Goal: Obtain resource: Obtain resource

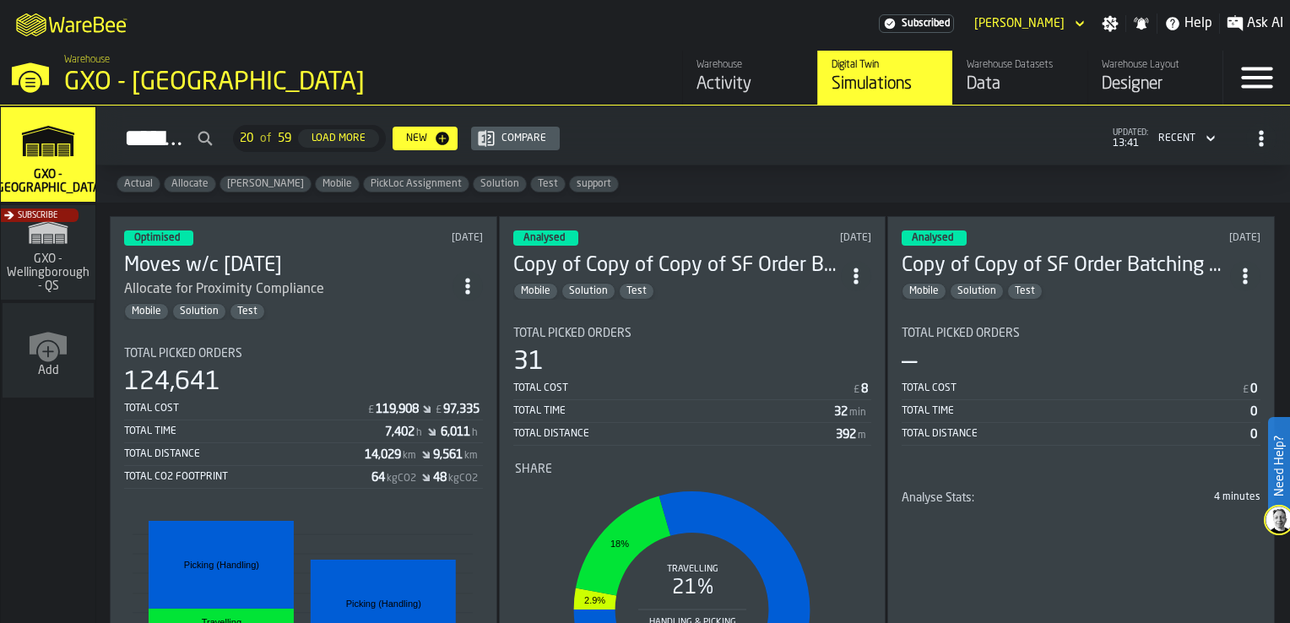
click at [756, 78] on div "Activity" at bounding box center [749, 85] width 107 height 24
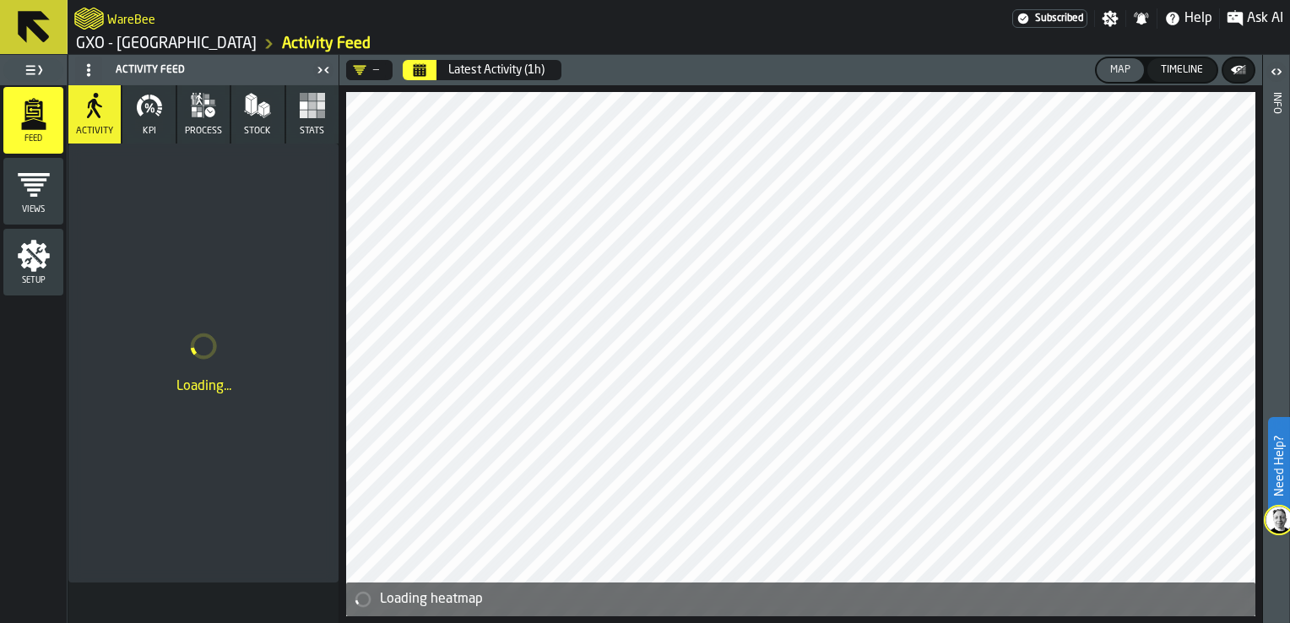
click at [157, 127] on button "KPI" at bounding box center [148, 114] width 52 height 58
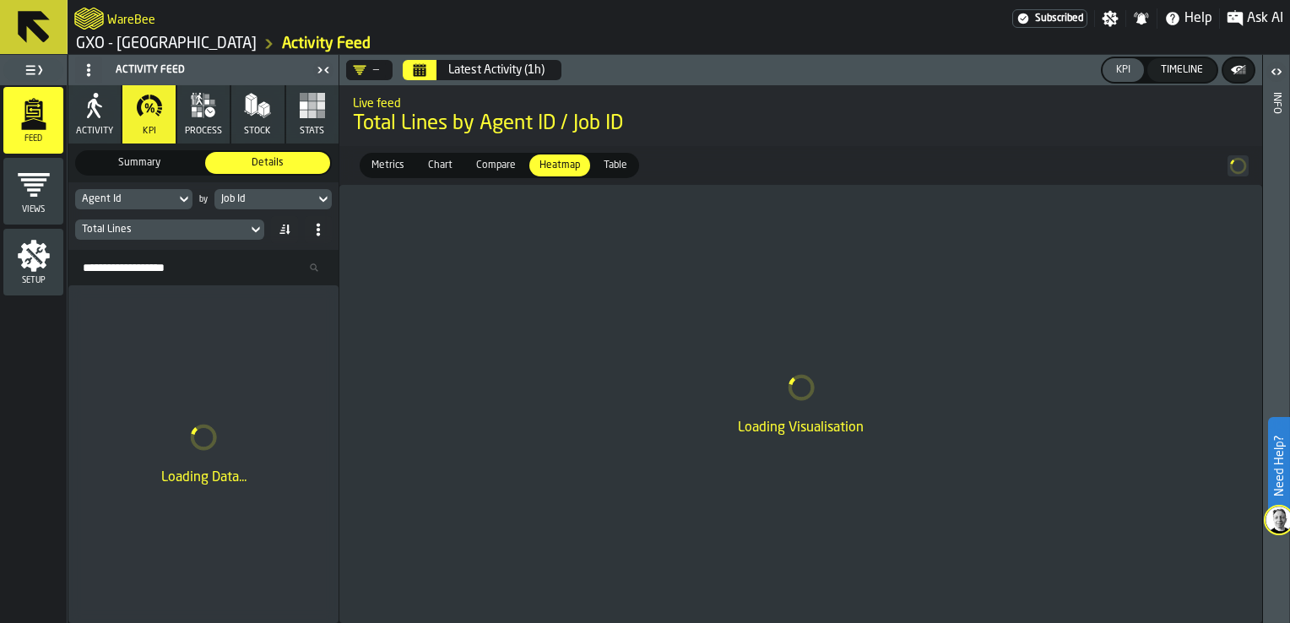
click at [201, 111] on icon "button" at bounding box center [199, 109] width 5 height 5
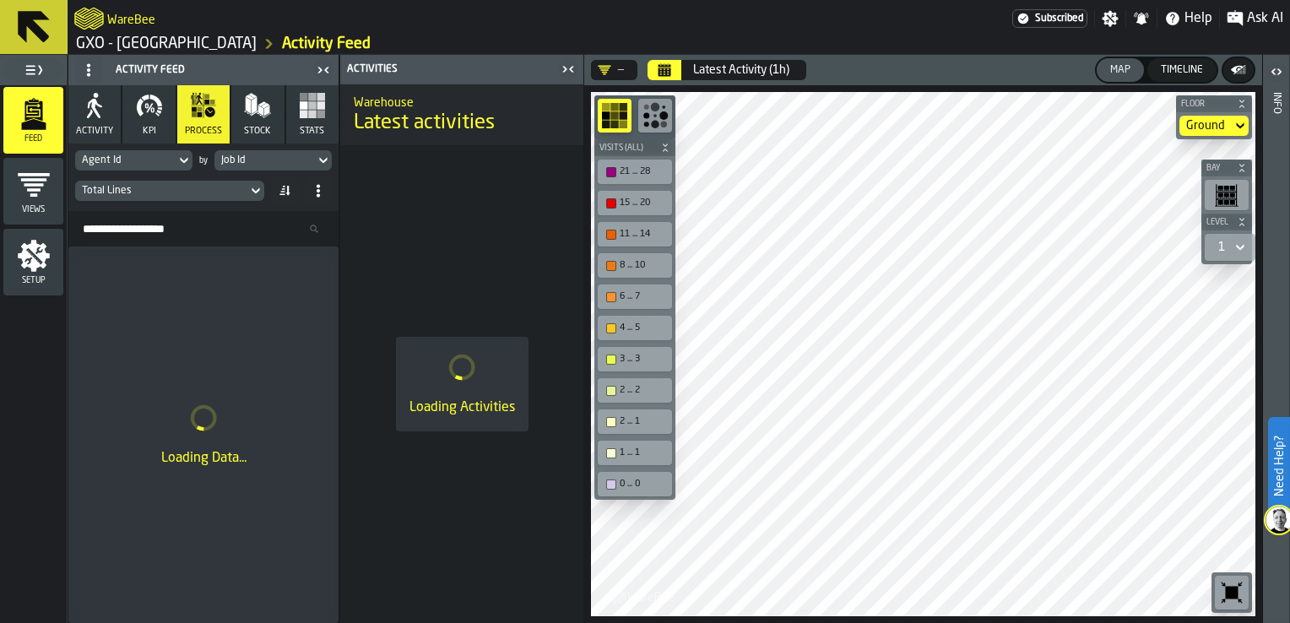
click at [185, 164] on icon at bounding box center [184, 160] width 17 height 20
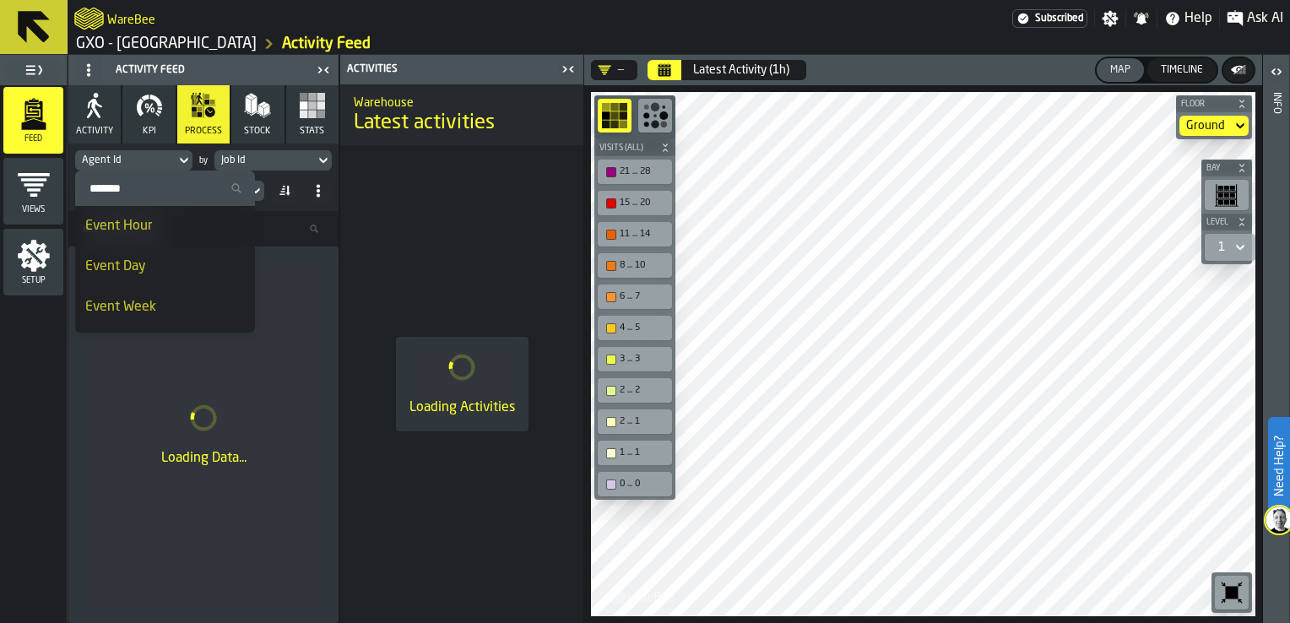
click at [181, 152] on icon at bounding box center [184, 160] width 17 height 20
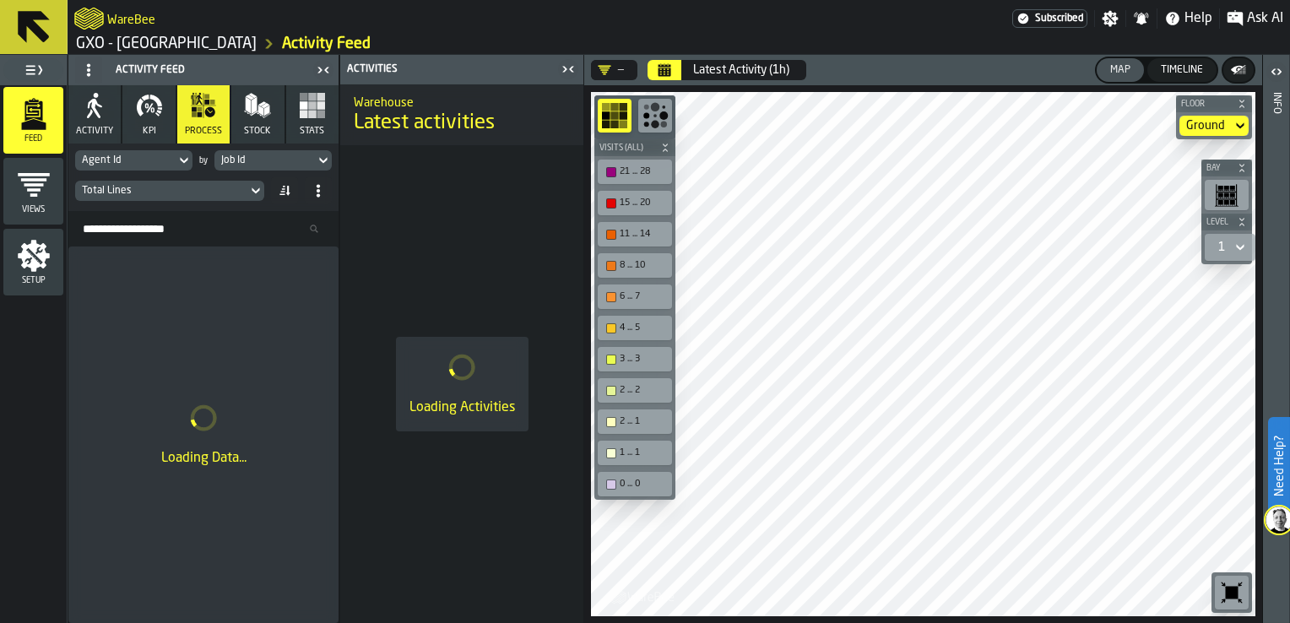
click at [310, 157] on div "Job Id" at bounding box center [264, 160] width 100 height 19
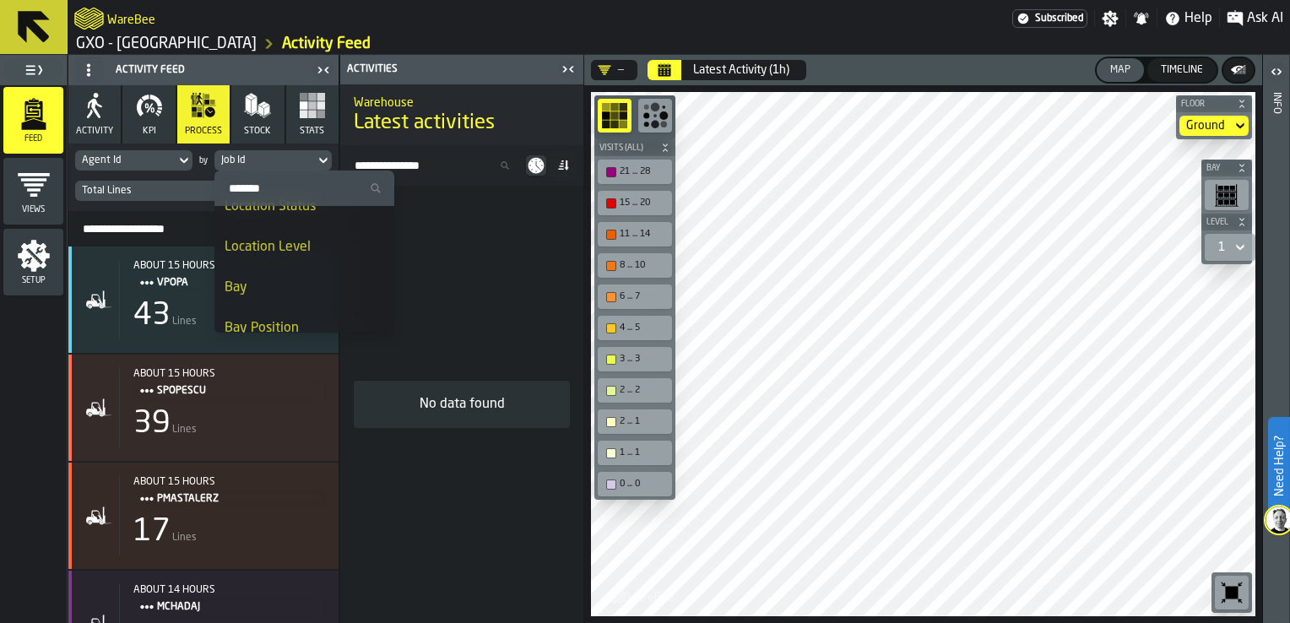
scroll to position [844, 0]
click at [258, 301] on li "Bay" at bounding box center [304, 314] width 180 height 41
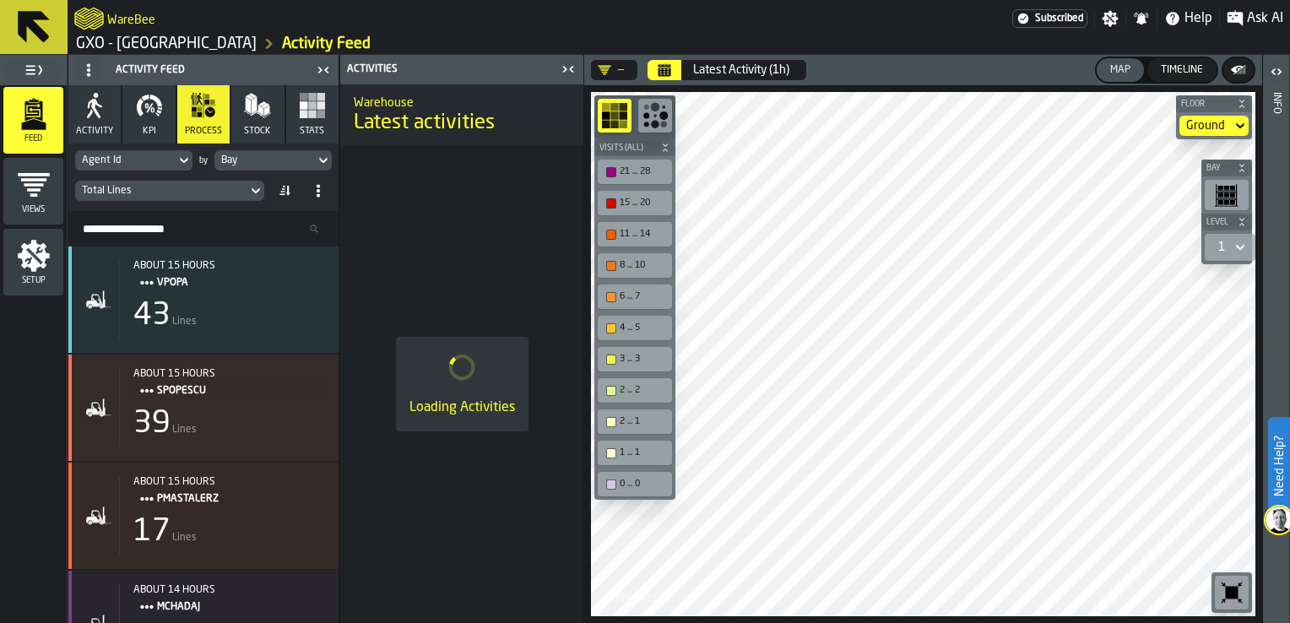
click at [216, 186] on div "Total Lines" at bounding box center [161, 191] width 159 height 12
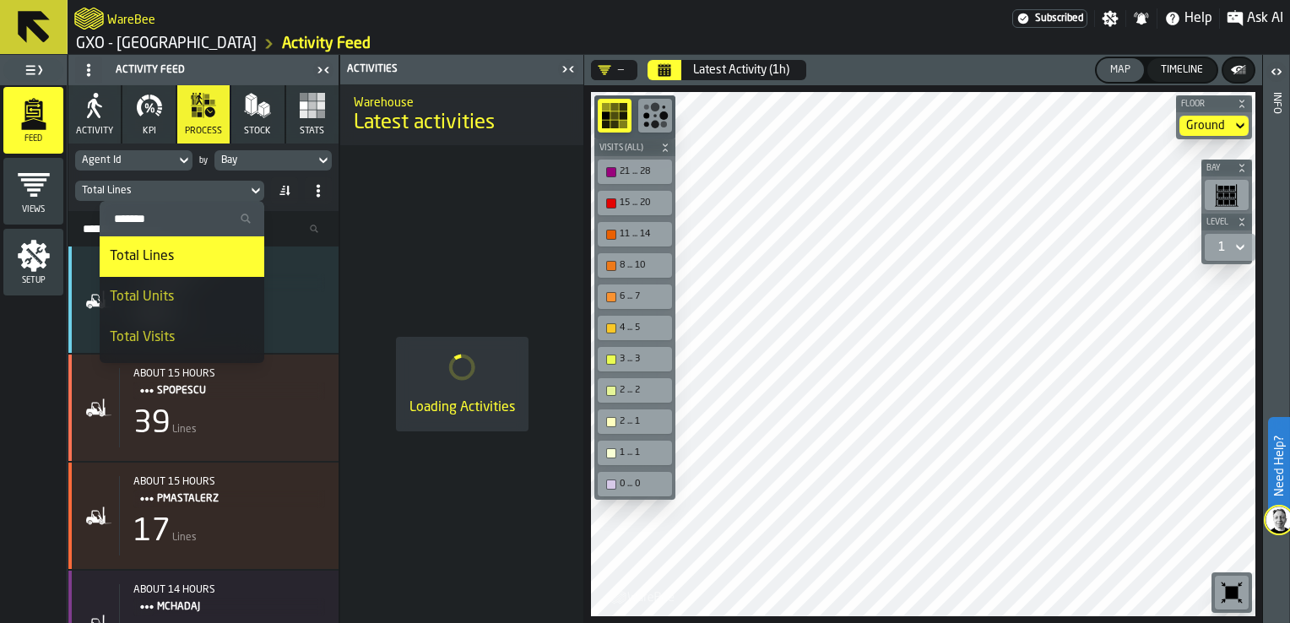
click at [185, 322] on li "Total Visits" at bounding box center [182, 337] width 165 height 41
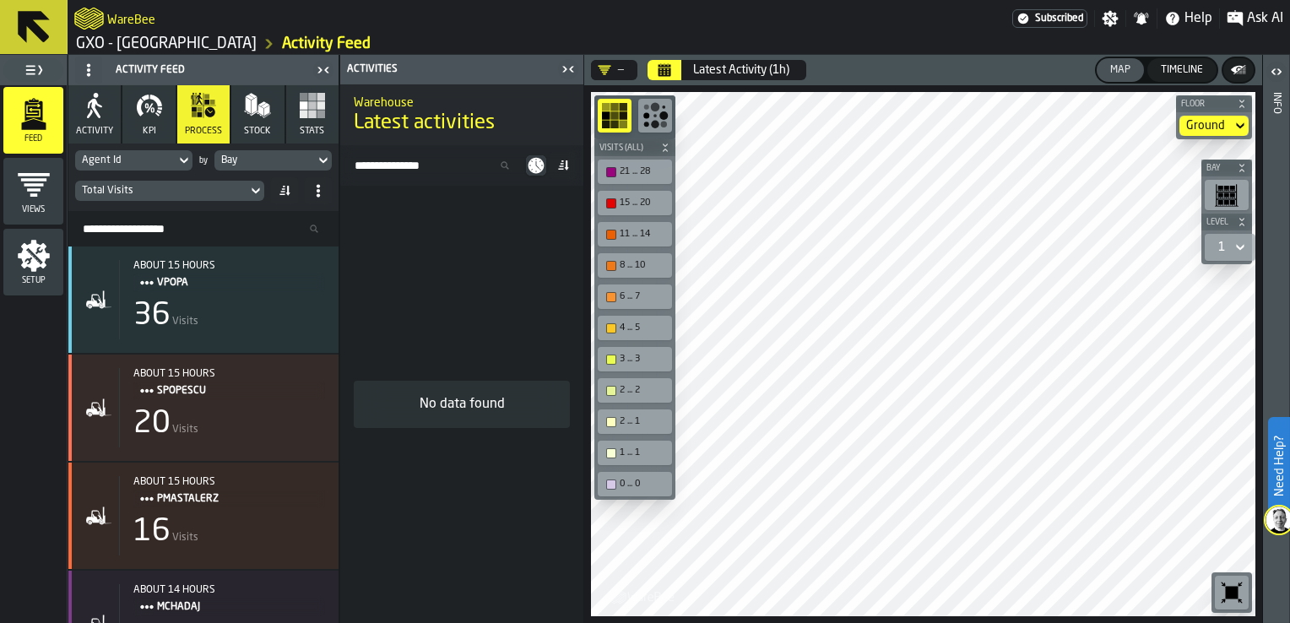
click at [672, 67] on button "Calendar" at bounding box center [664, 70] width 34 height 20
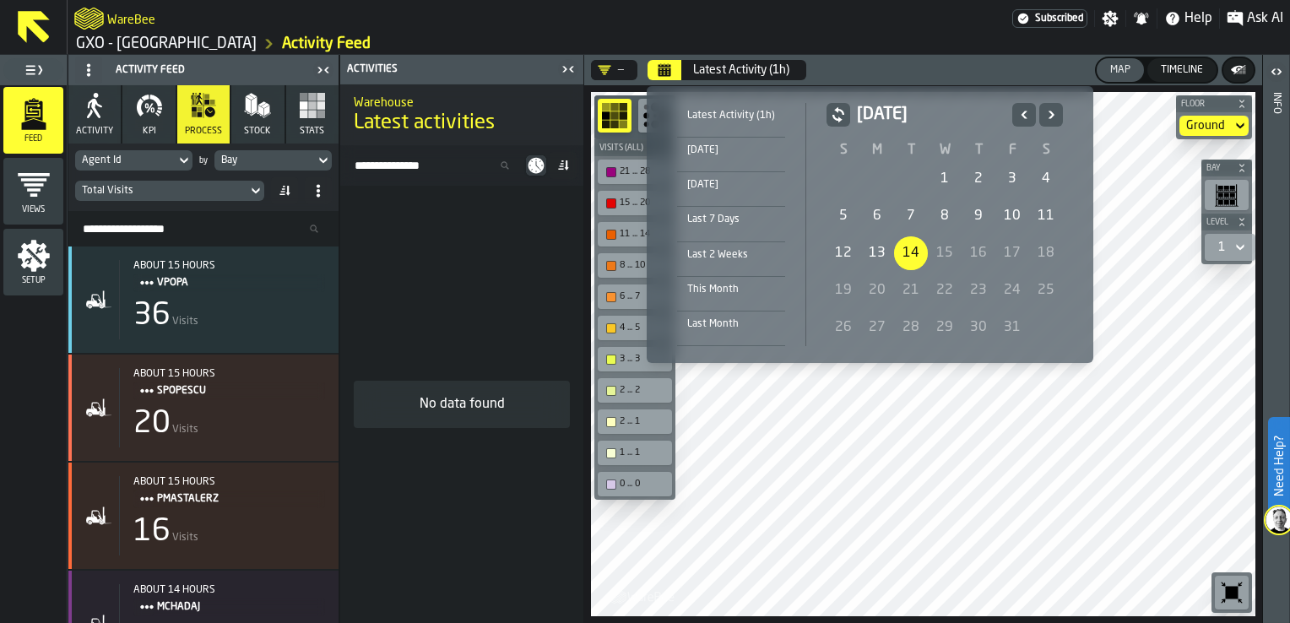
click at [738, 181] on div "[DATE]" at bounding box center [731, 185] width 108 height 19
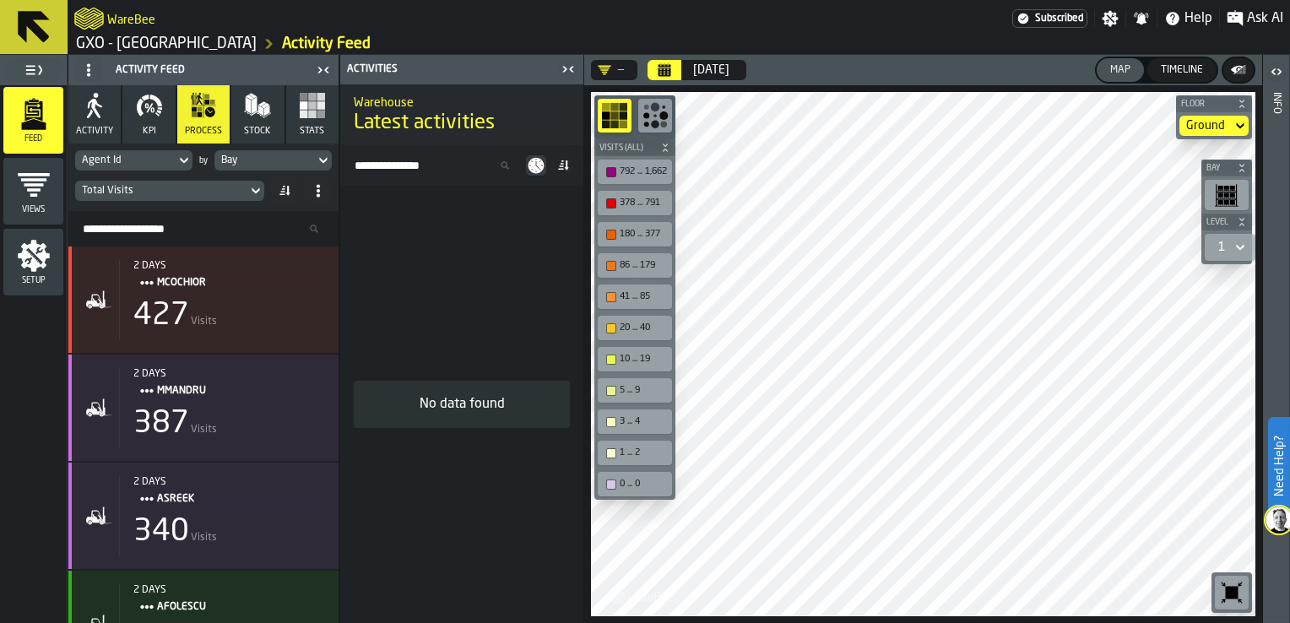
click at [156, 123] on button "KPI" at bounding box center [148, 114] width 52 height 58
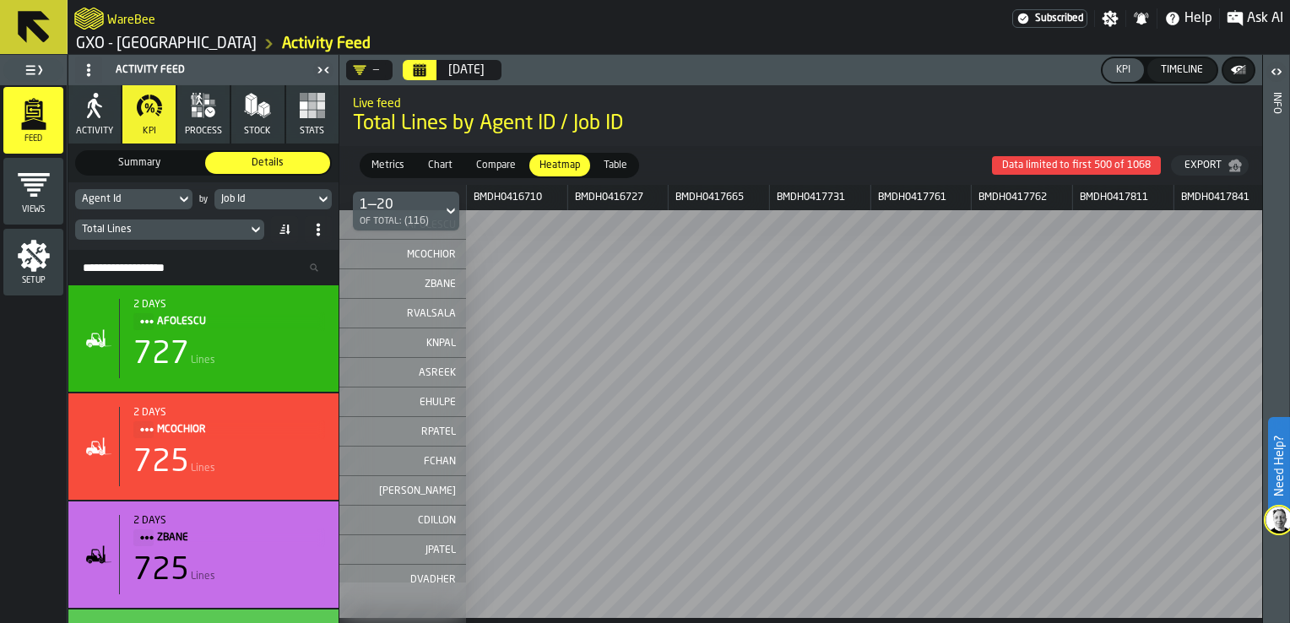
click at [504, 204] on div "BMDH0416710" at bounding box center [516, 197] width 100 height 25
click at [594, 196] on div "BMDH0416727" at bounding box center [617, 197] width 100 height 25
click at [477, 167] on span "Compare" at bounding box center [495, 165] width 53 height 15
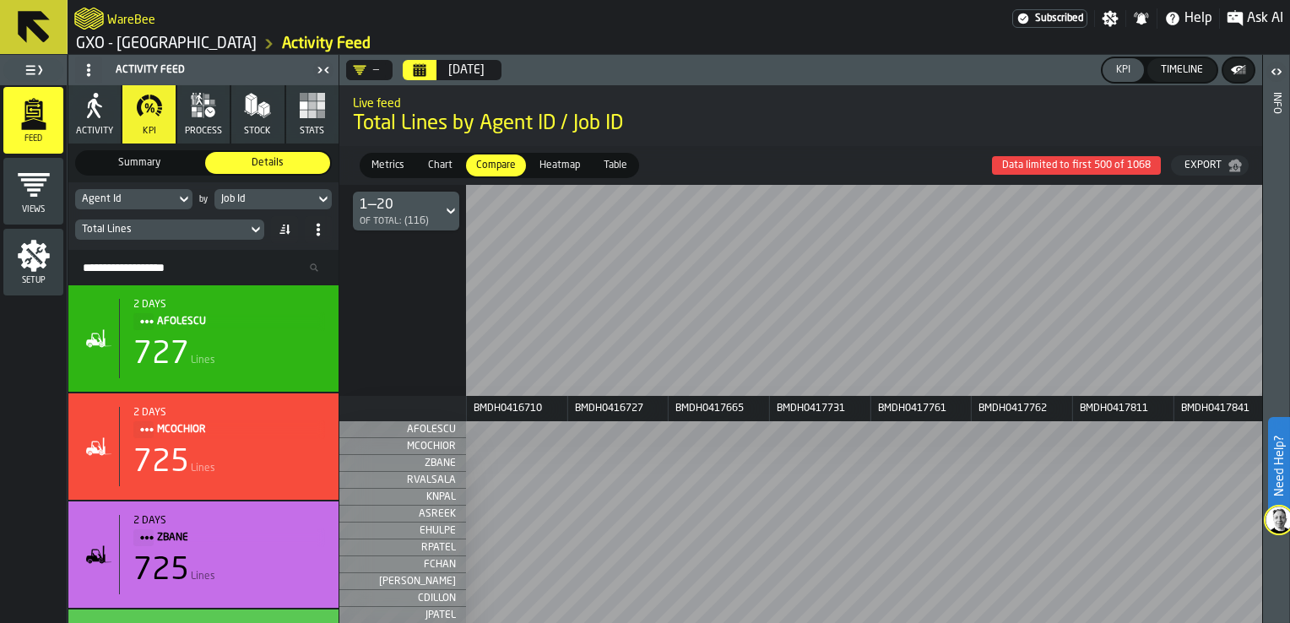
click at [539, 165] on span "Heatmap" at bounding box center [560, 165] width 54 height 15
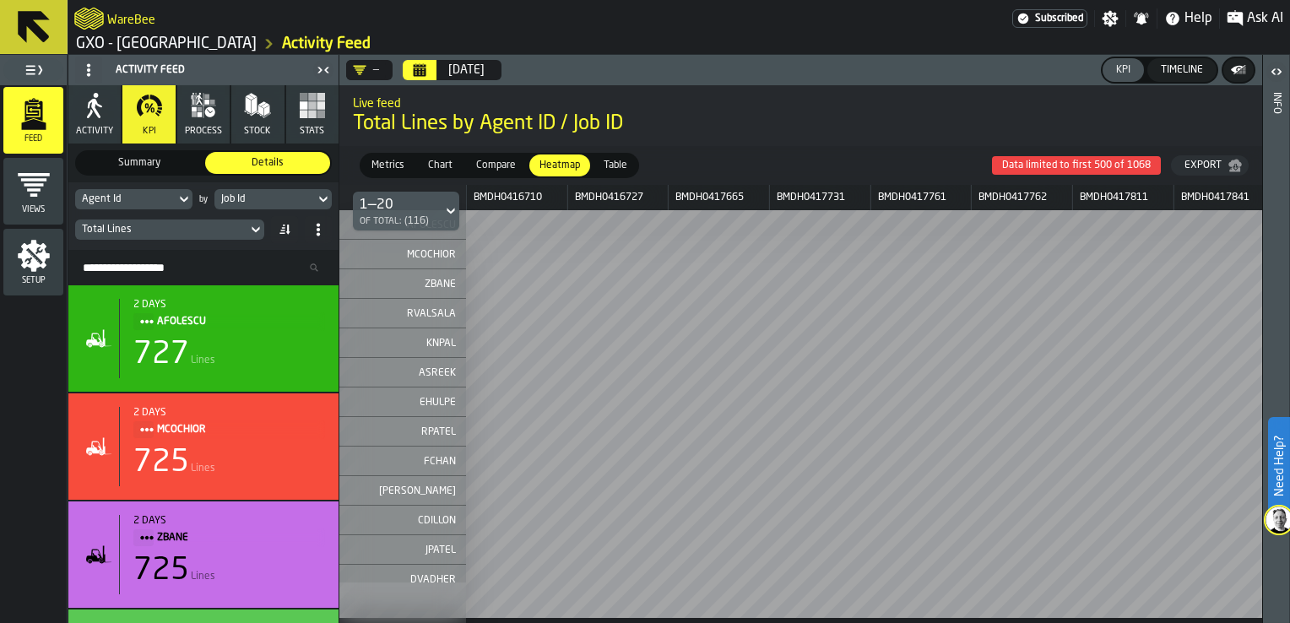
click at [1188, 161] on div "Export" at bounding box center [1202, 166] width 51 height 12
click at [294, 198] on div "Job Id" at bounding box center [264, 199] width 87 height 12
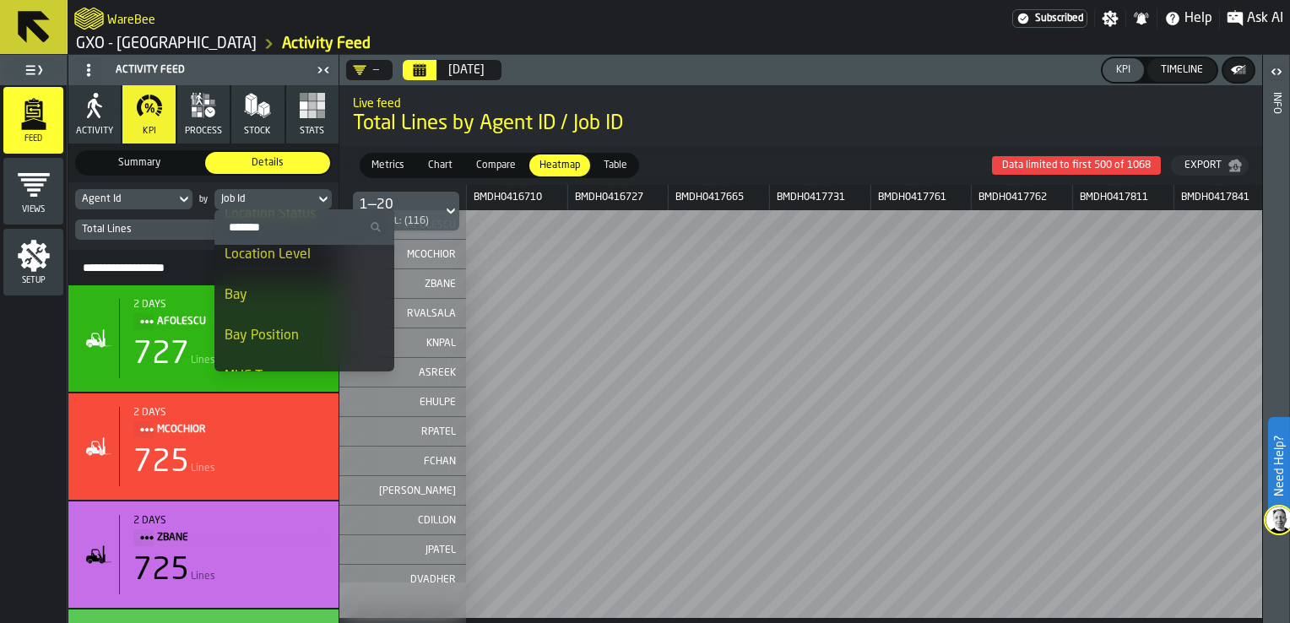
scroll to position [928, 0]
click at [306, 275] on div "Bay" at bounding box center [304, 268] width 160 height 20
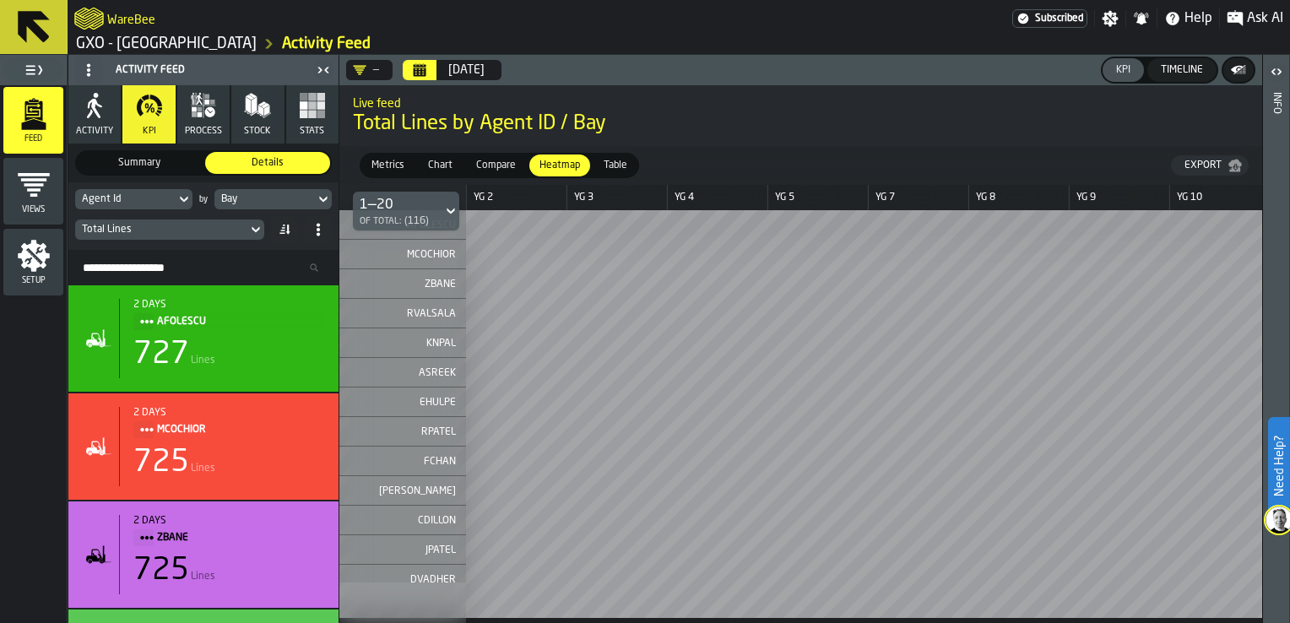
click at [192, 228] on div "Total Lines" at bounding box center [161, 230] width 159 height 12
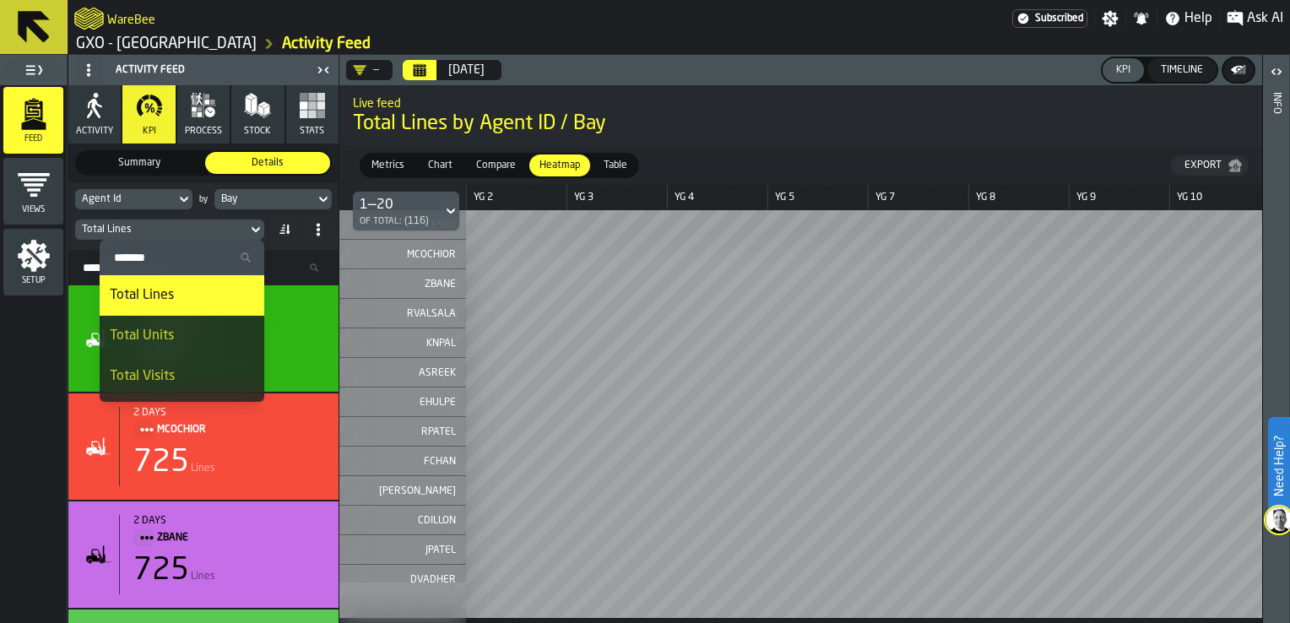
click at [173, 373] on div "Total Visits" at bounding box center [182, 376] width 144 height 20
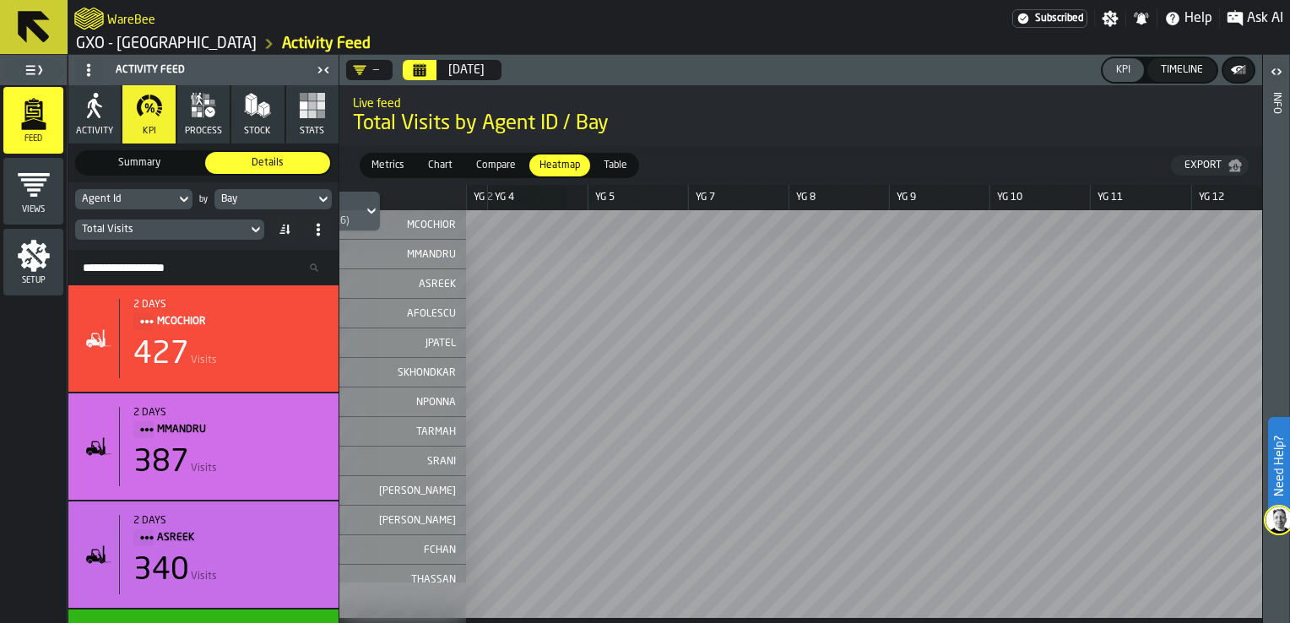
scroll to position [0, 0]
click at [185, 225] on div "Total Visits" at bounding box center [161, 230] width 159 height 12
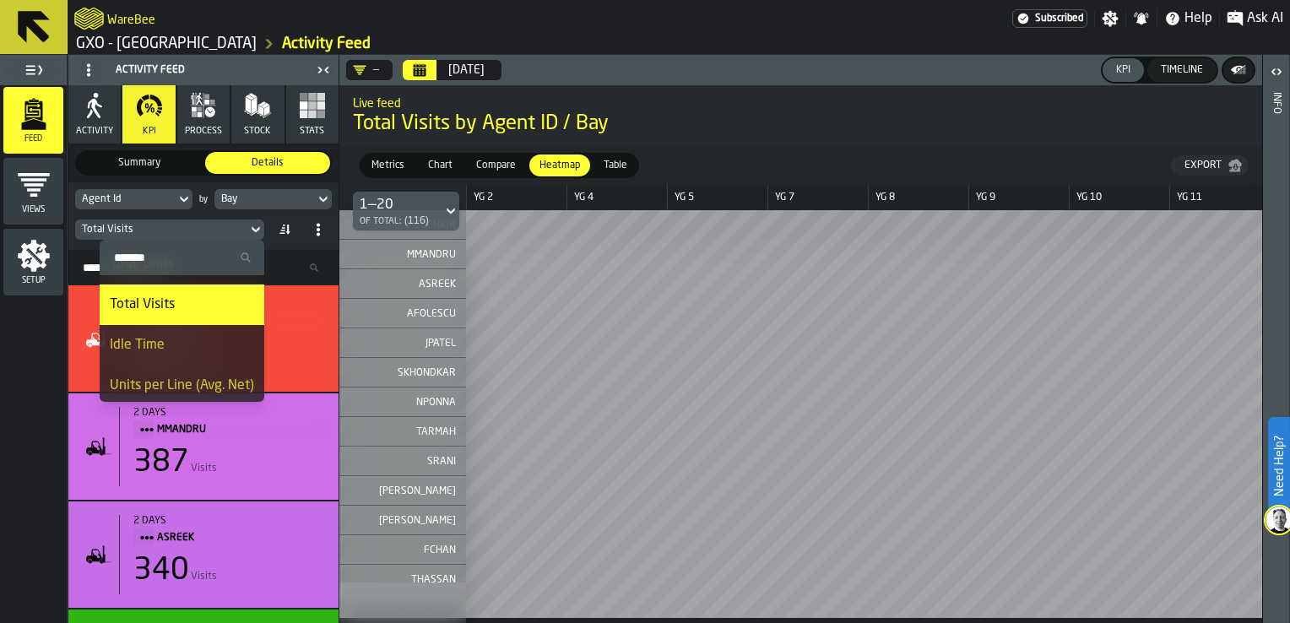
scroll to position [156, 0]
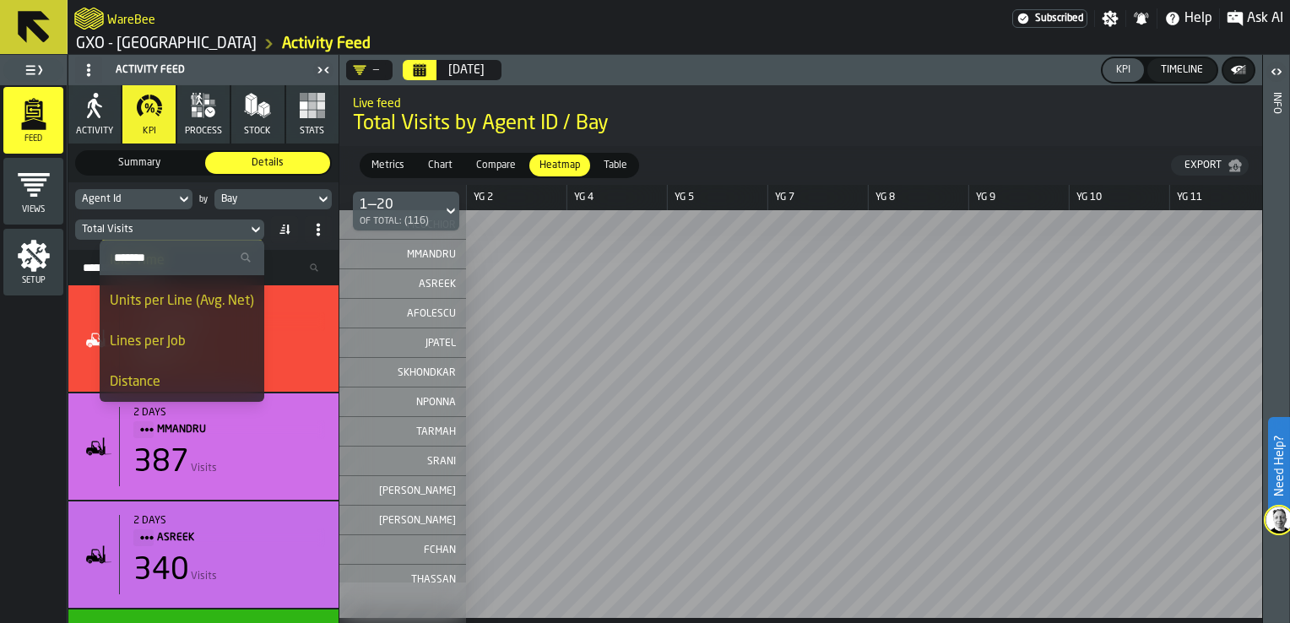
click at [174, 338] on div "Lines per Job" at bounding box center [182, 342] width 144 height 20
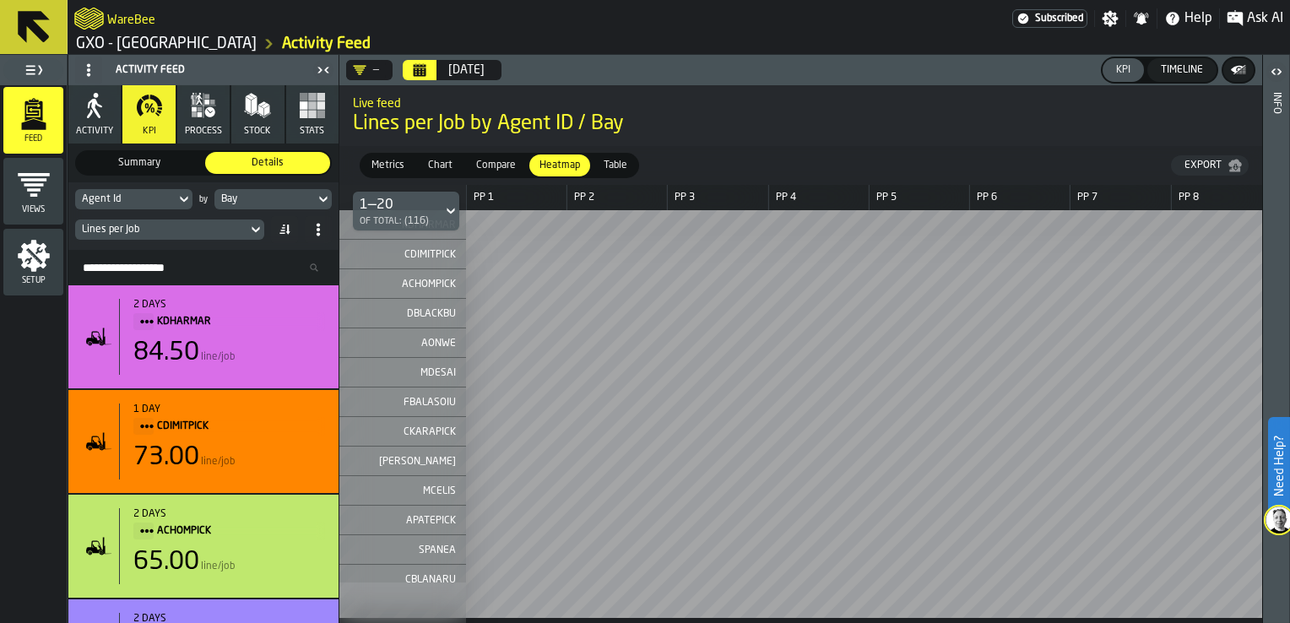
click at [424, 203] on div "1—20" at bounding box center [394, 205] width 69 height 20
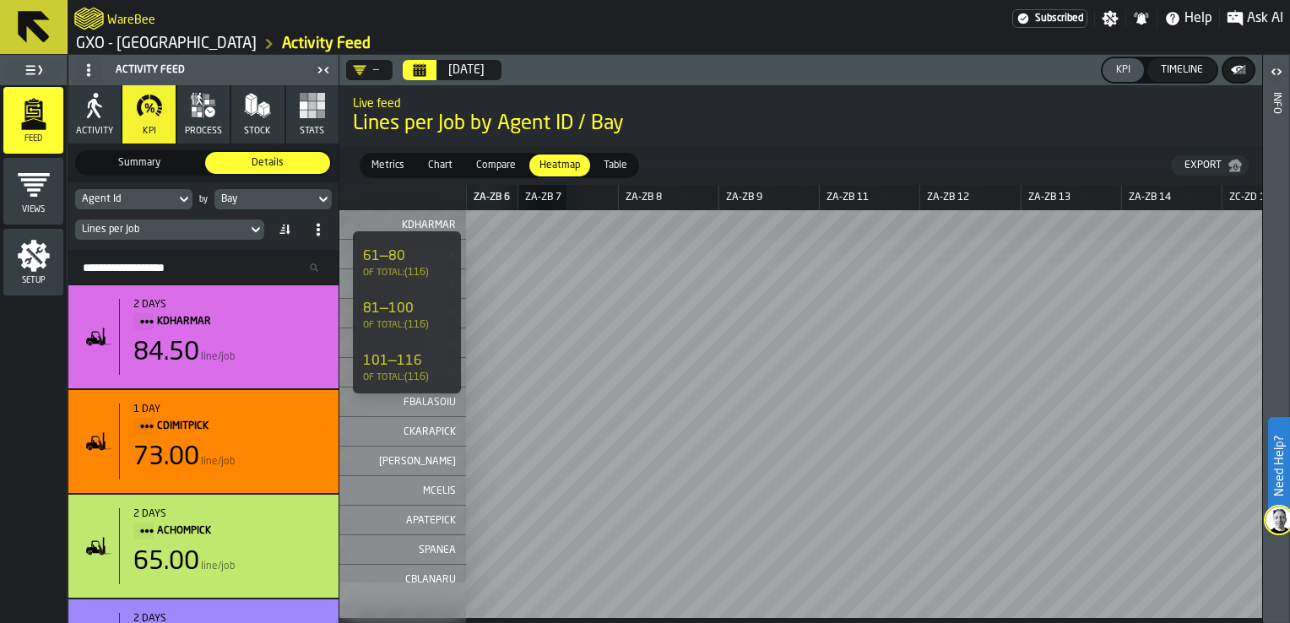
scroll to position [0, 11105]
click at [362, 63] on icon "DropdownMenuValue-" at bounding box center [360, 70] width 14 height 14
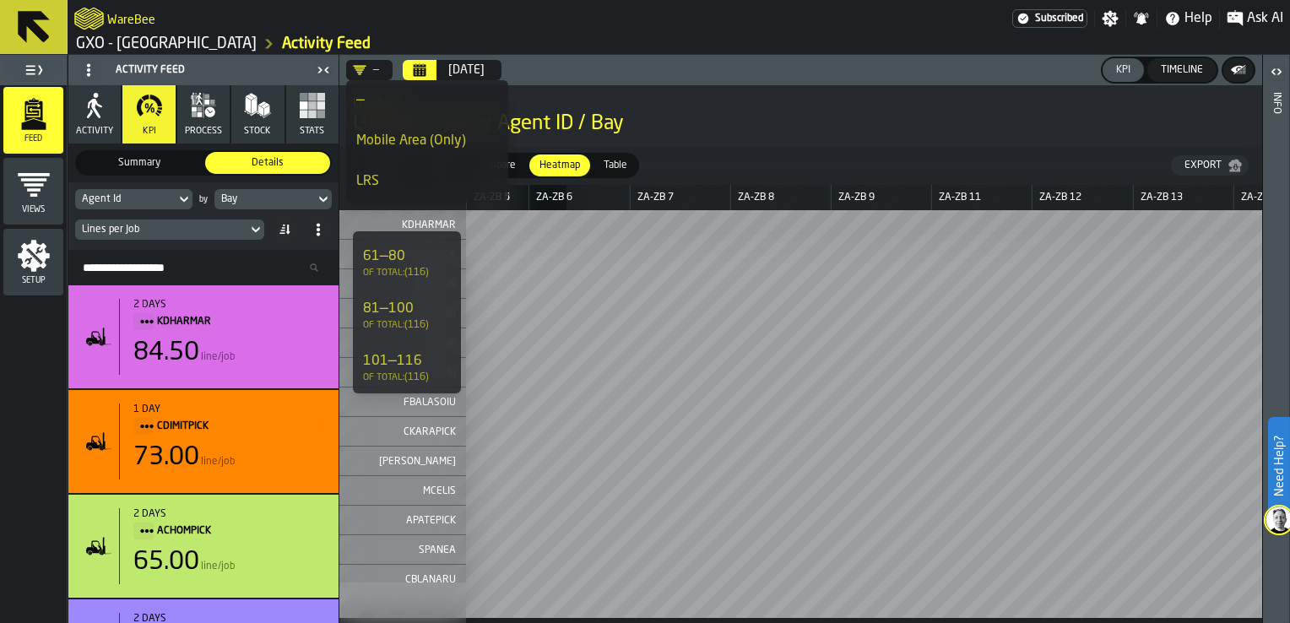
click at [405, 140] on div "Mobile Area (Only)" at bounding box center [427, 141] width 142 height 20
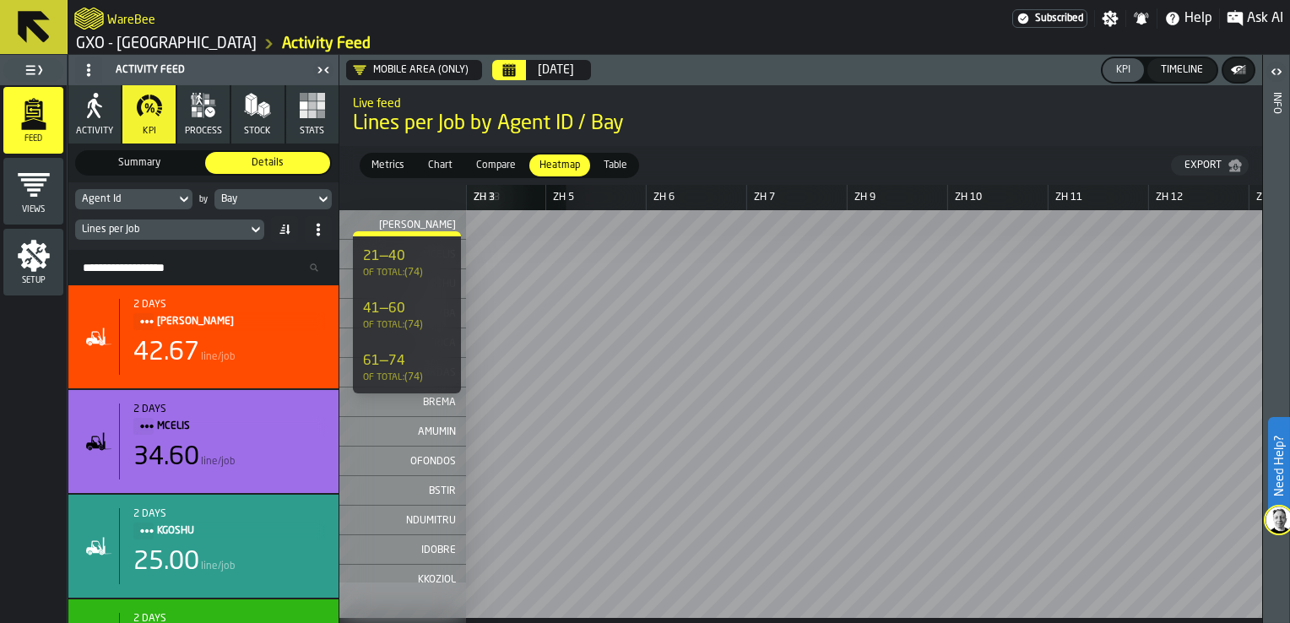
scroll to position [0, 9161]
click at [223, 225] on div "Lines per Job" at bounding box center [161, 230] width 159 height 12
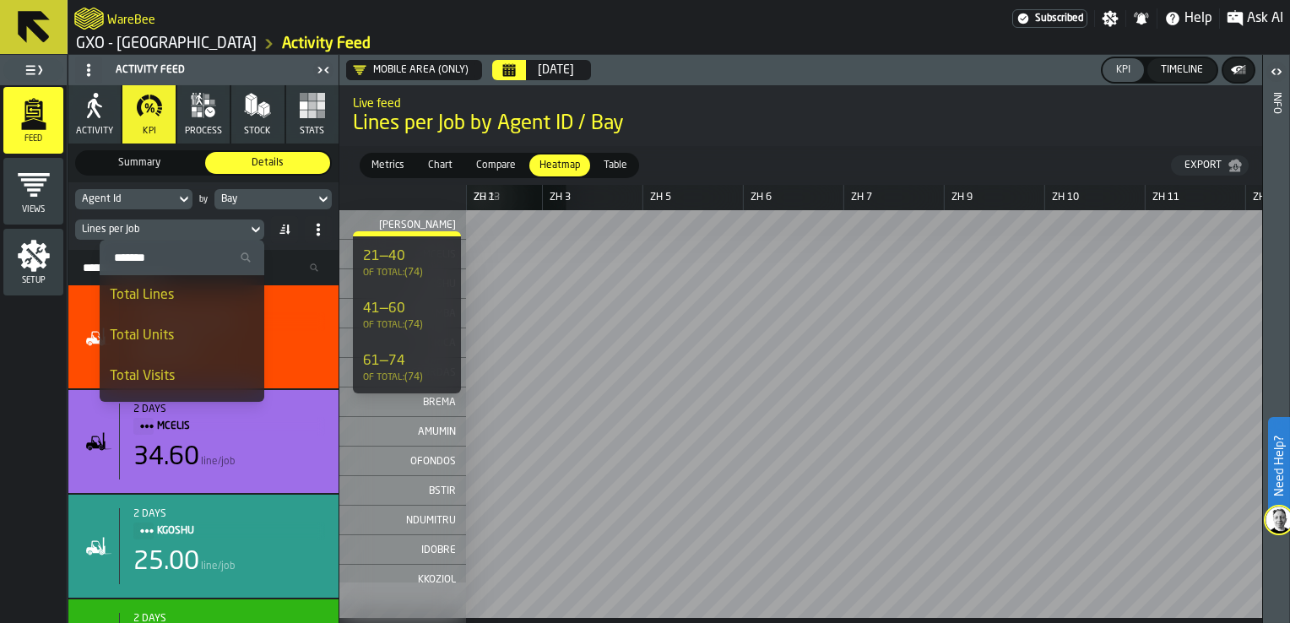
click at [182, 381] on div "Total Visits" at bounding box center [182, 376] width 144 height 20
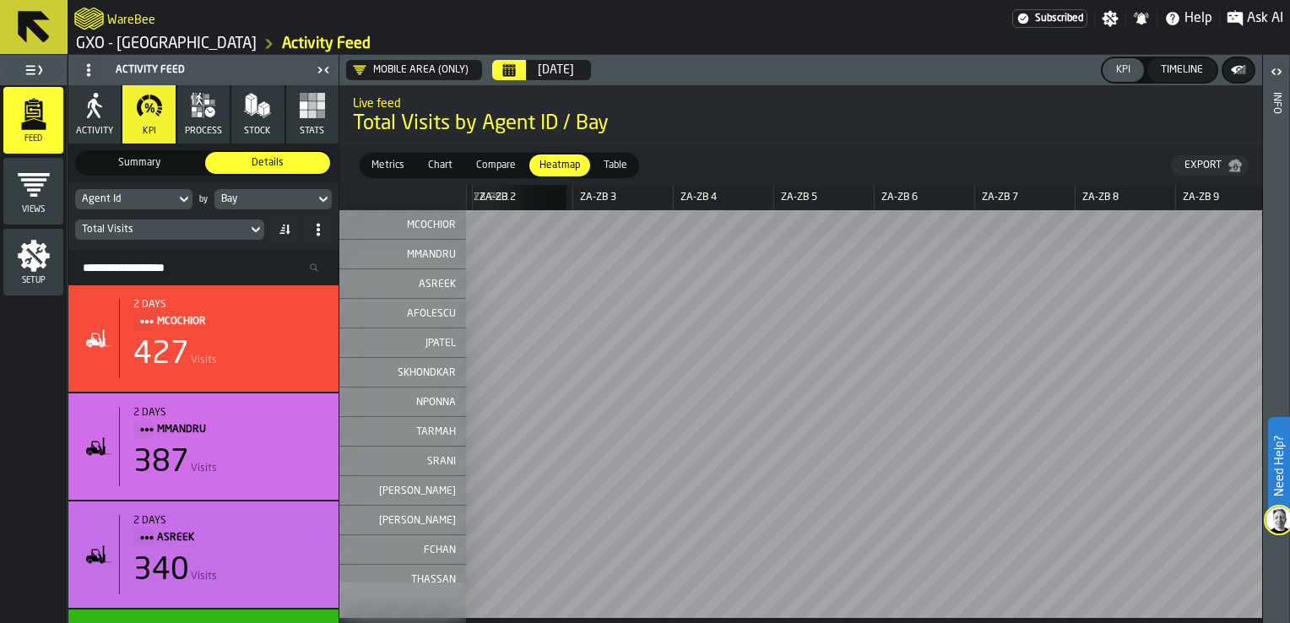
scroll to position [0, 3183]
click at [531, 66] on button "[DATE]" at bounding box center [555, 70] width 57 height 34
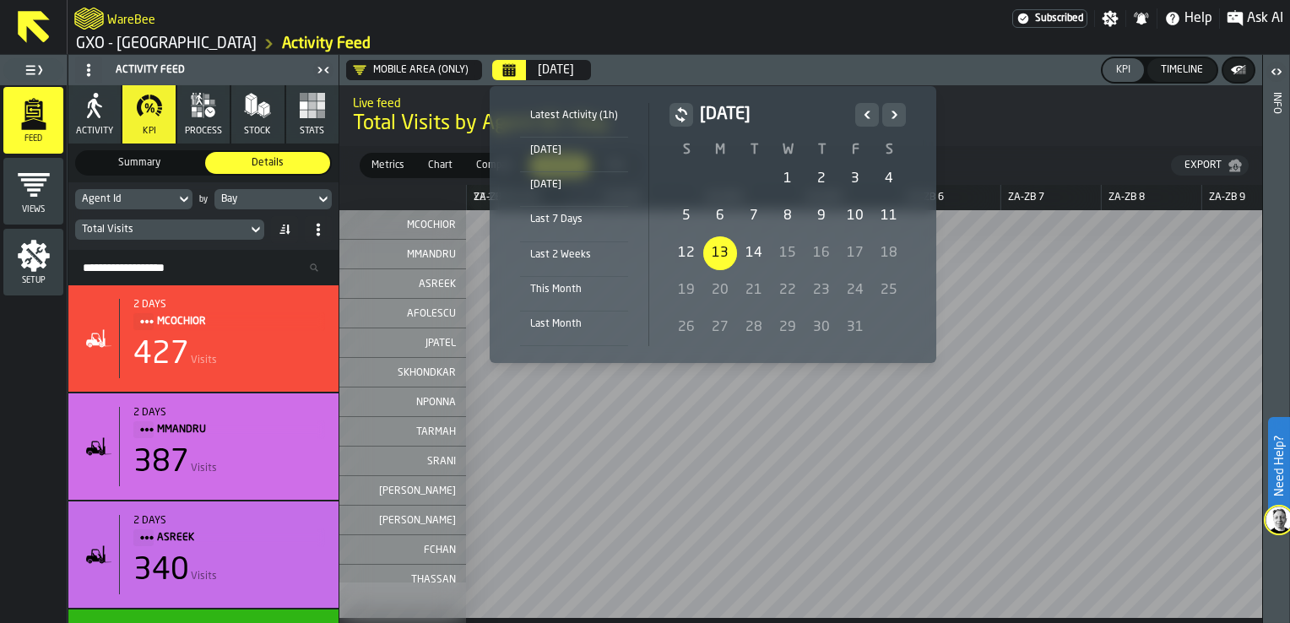
click at [571, 126] on li "Latest Activity (1h)" at bounding box center [574, 120] width 108 height 35
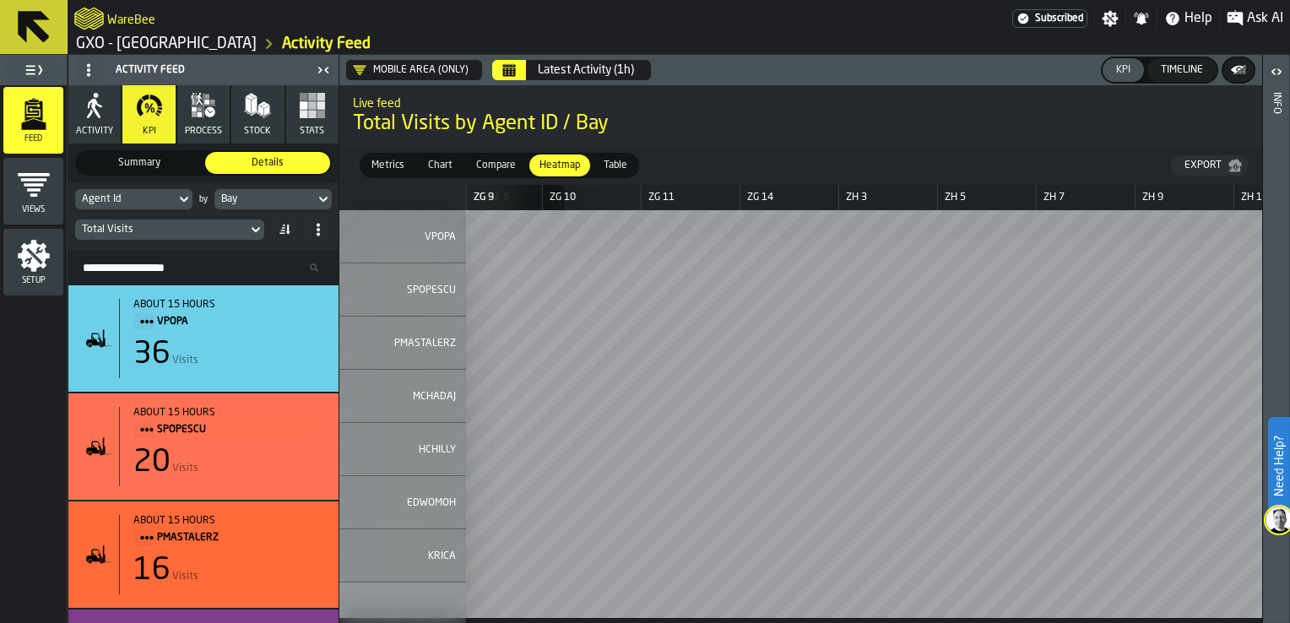
click at [560, 73] on div "Latest Activity (1h)" at bounding box center [586, 70] width 96 height 14
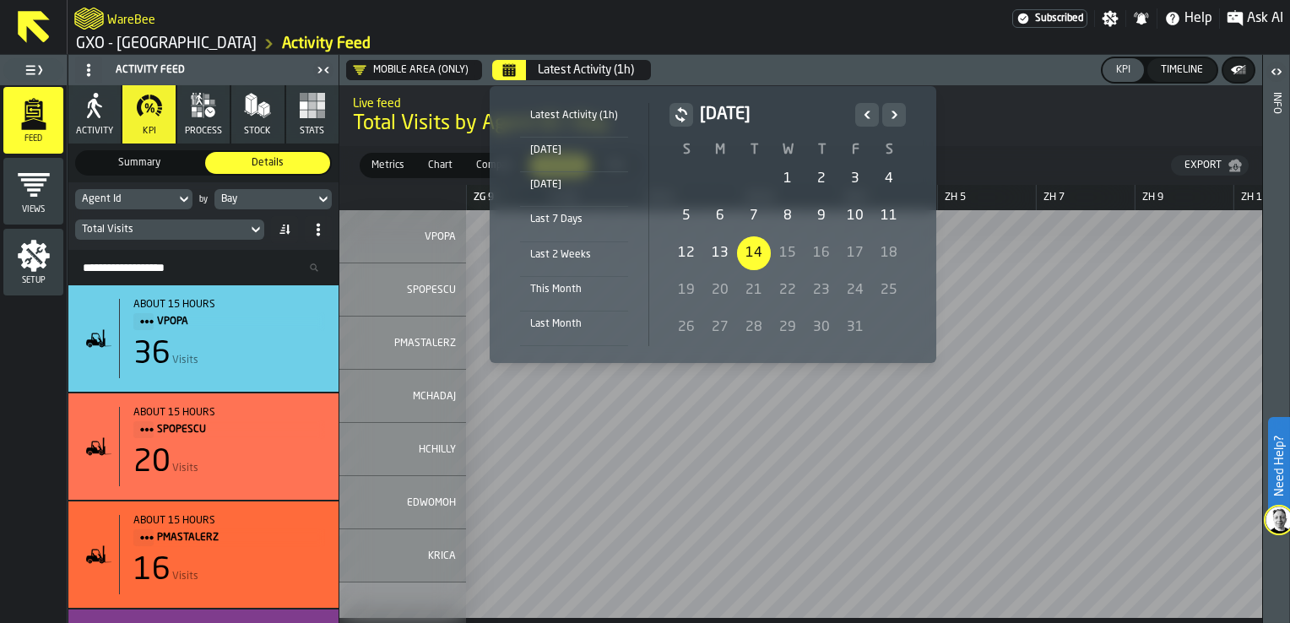
click at [565, 139] on li "[DATE]" at bounding box center [574, 155] width 108 height 35
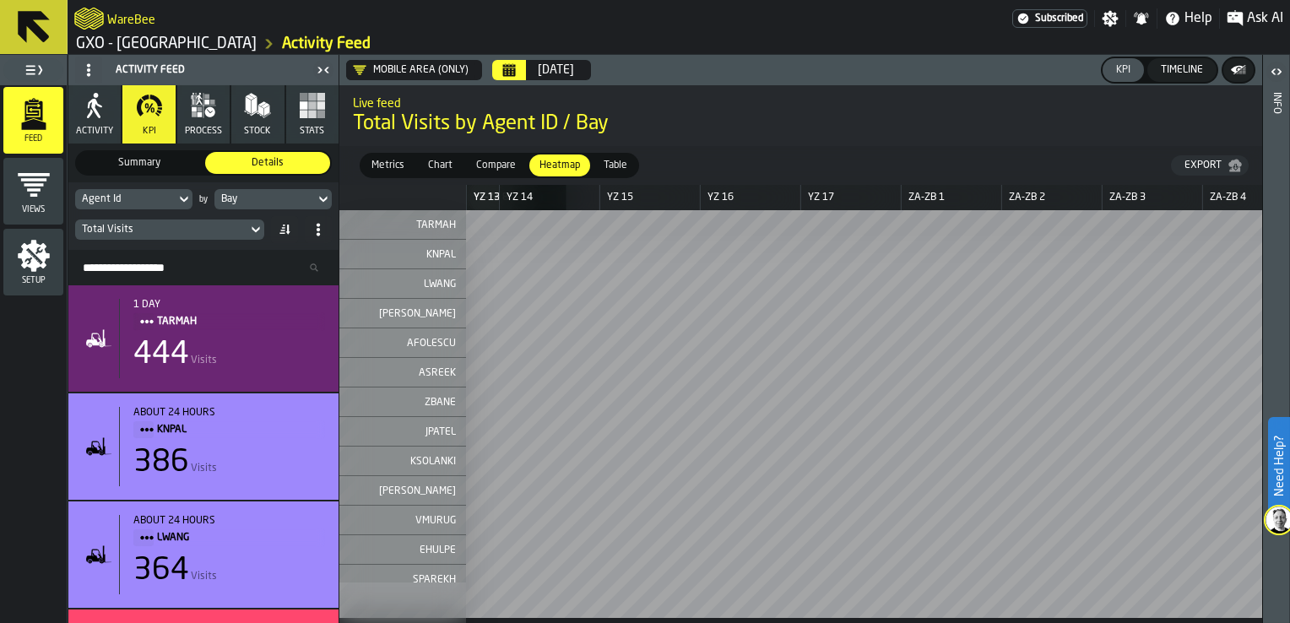
click at [285, 194] on div "Bay" at bounding box center [264, 199] width 87 height 12
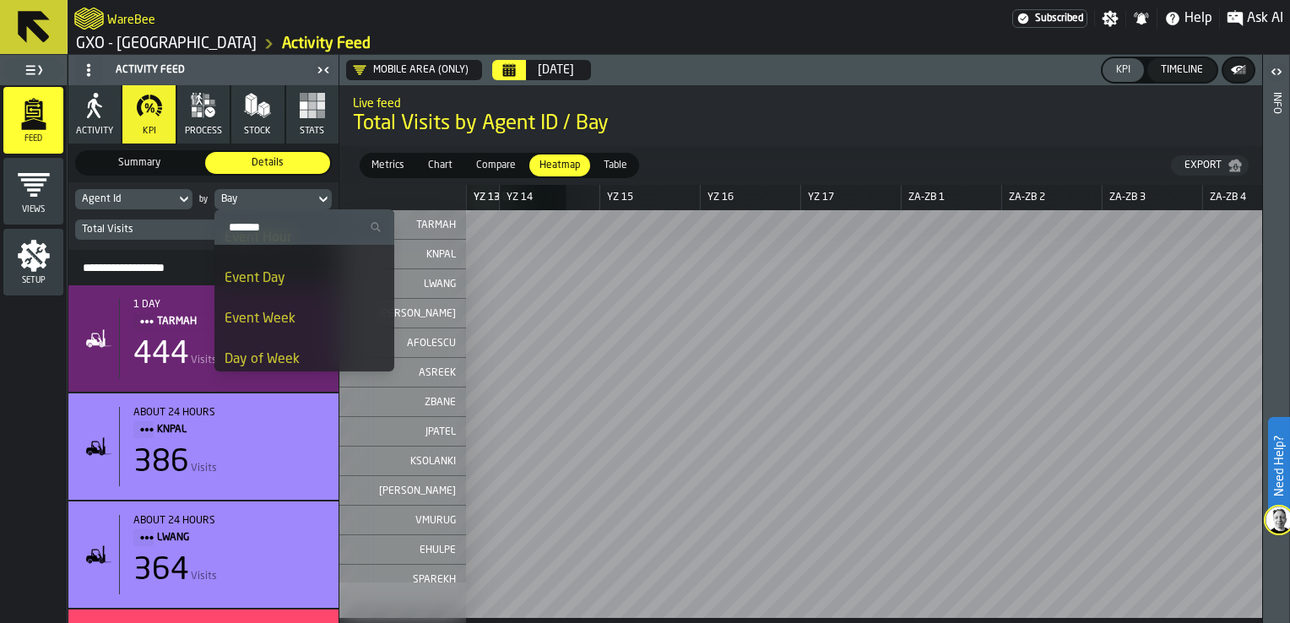
scroll to position [0, 0]
click at [300, 276] on li "Event Hour" at bounding box center [304, 265] width 180 height 41
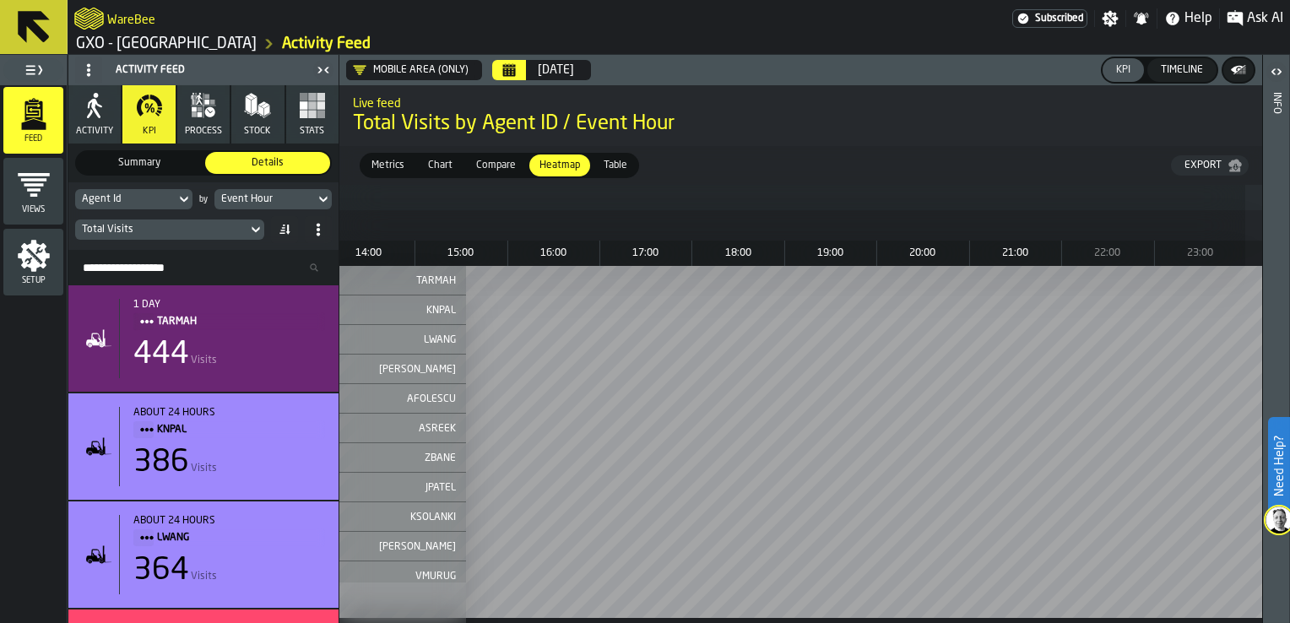
scroll to position [0, 697]
click at [283, 193] on div "Event Hour" at bounding box center [264, 199] width 87 height 12
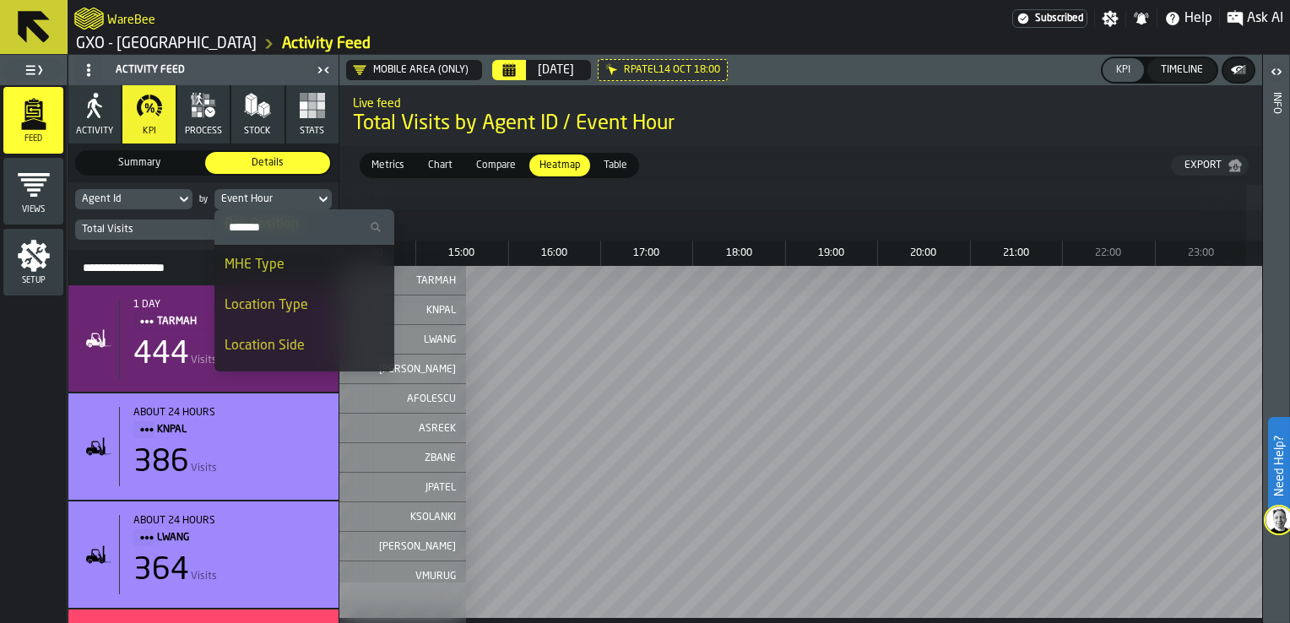
scroll to position [928, 0]
click at [151, 201] on div "Agent Id" at bounding box center [125, 199] width 87 height 12
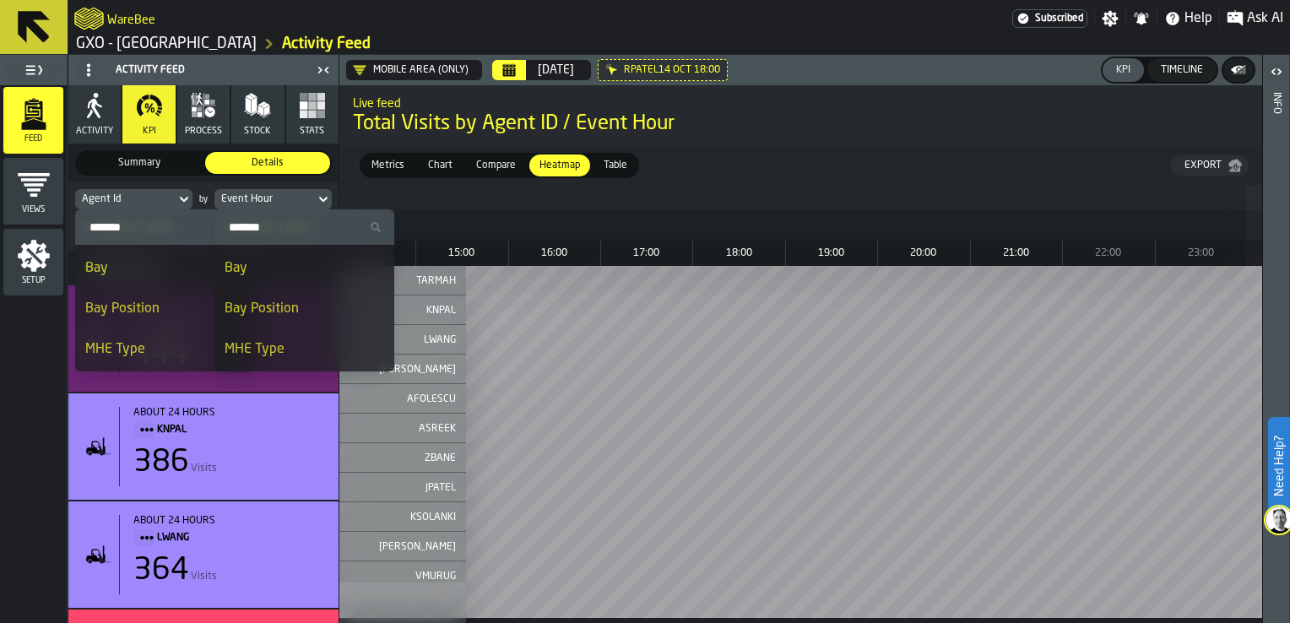
click at [145, 266] on div "Bay" at bounding box center [165, 268] width 160 height 20
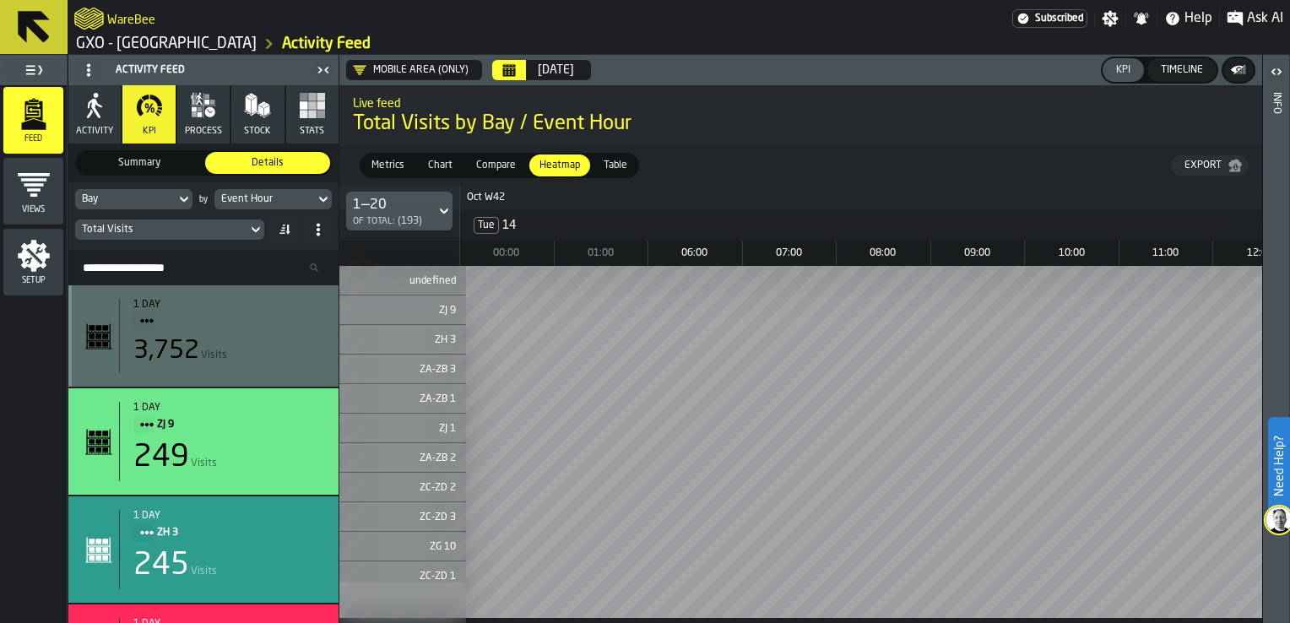
scroll to position [0, 0]
click at [267, 205] on div "Event Hour" at bounding box center [264, 199] width 100 height 19
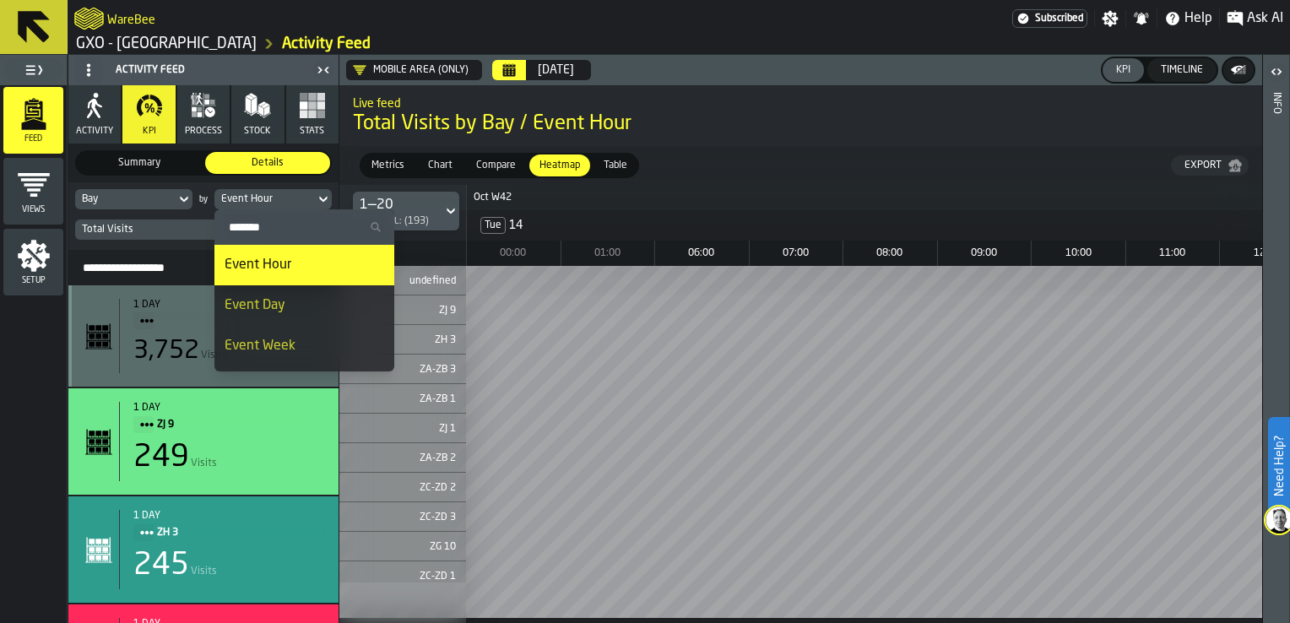
click at [159, 184] on div "Bay by Event Hour Total Visits" at bounding box center [203, 216] width 270 height 68
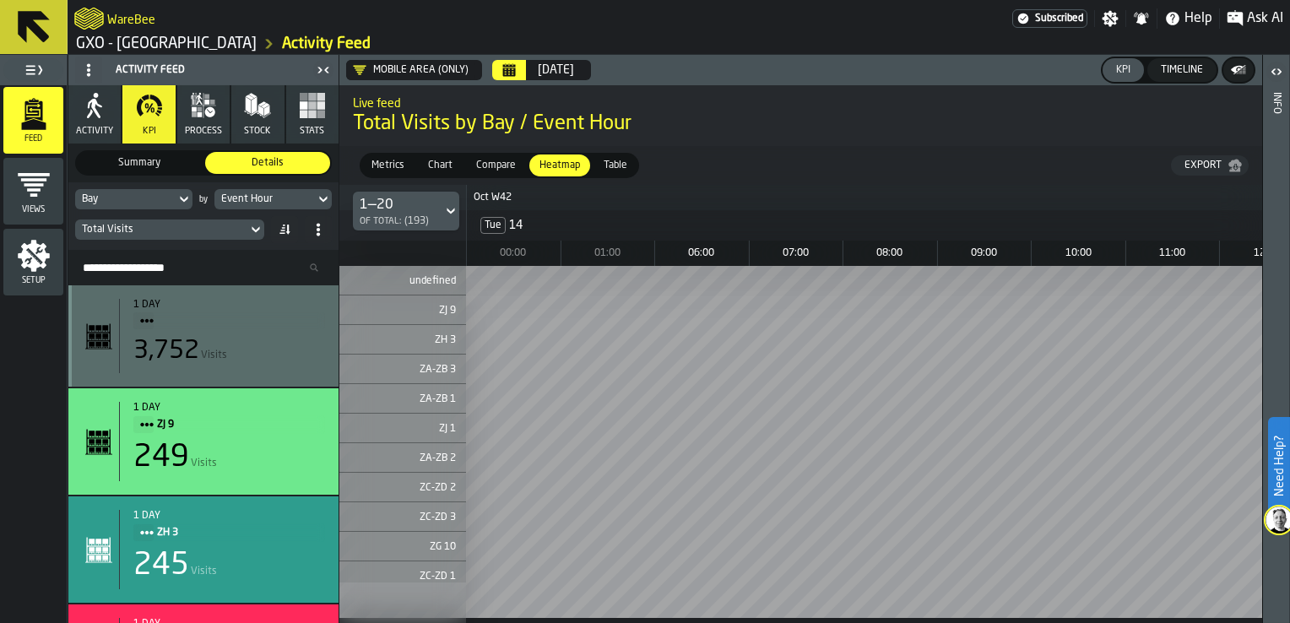
click at [160, 191] on div "Bay" at bounding box center [125, 199] width 100 height 19
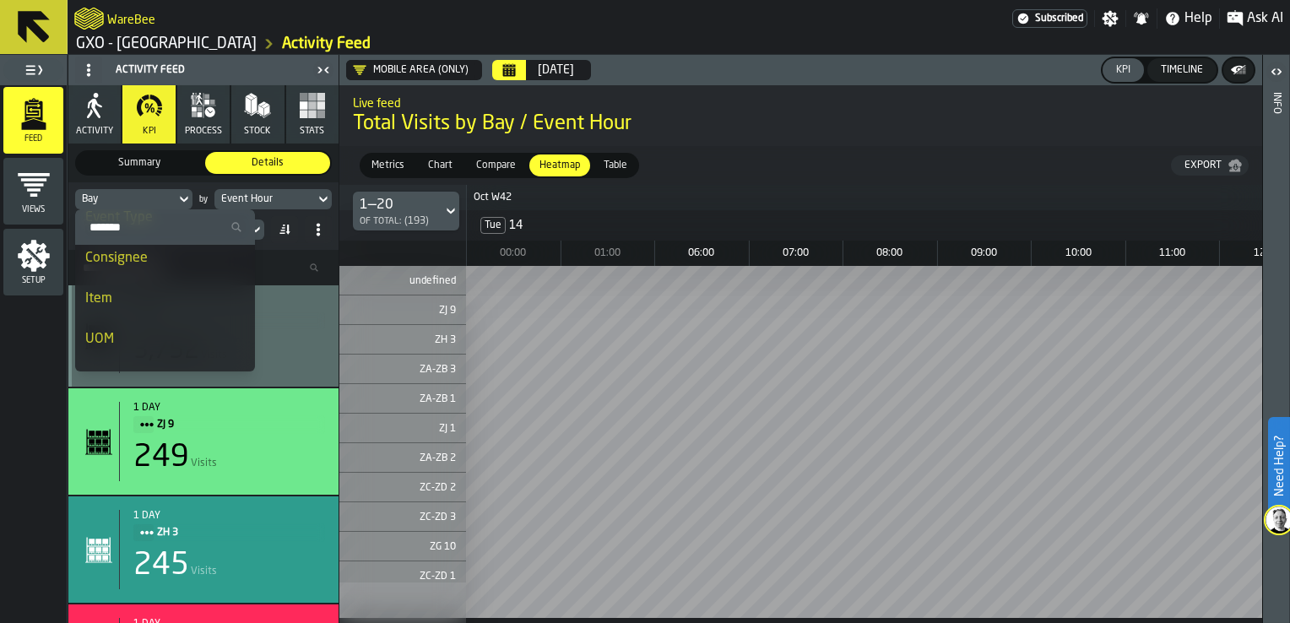
scroll to position [399, 0]
click at [162, 278] on div "Item" at bounding box center [165, 271] width 160 height 20
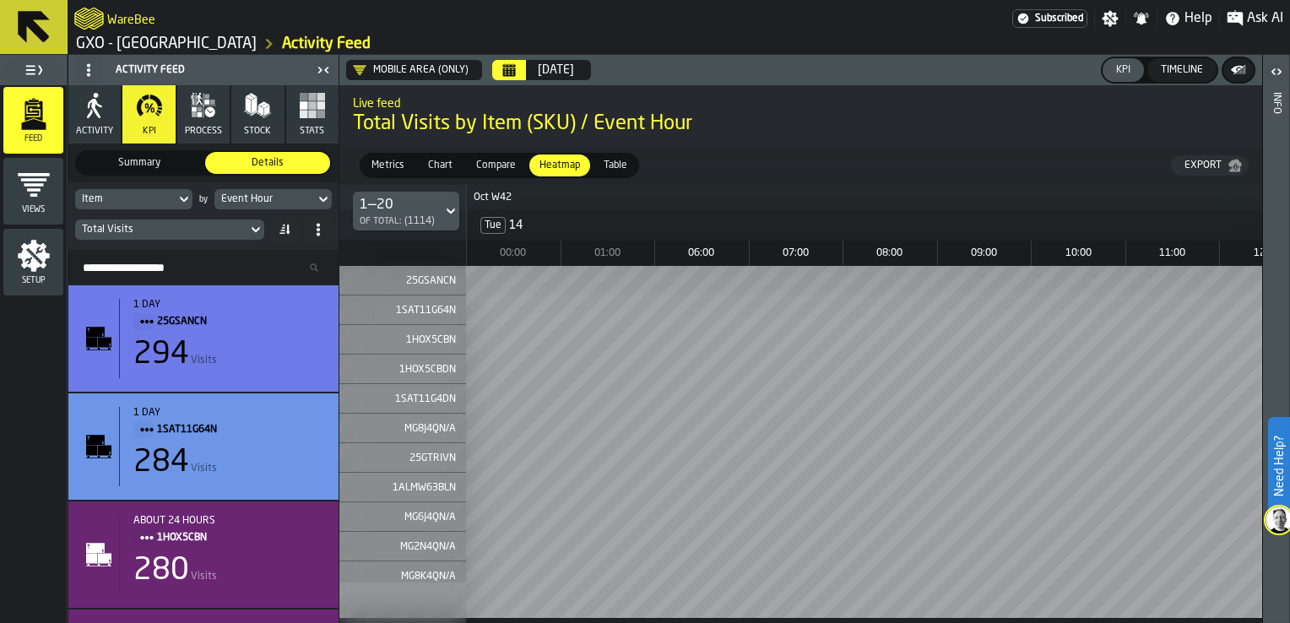
click at [430, 283] on span "25GSANCN" at bounding box center [408, 281] width 95 height 12
click at [176, 198] on icon at bounding box center [184, 199] width 17 height 20
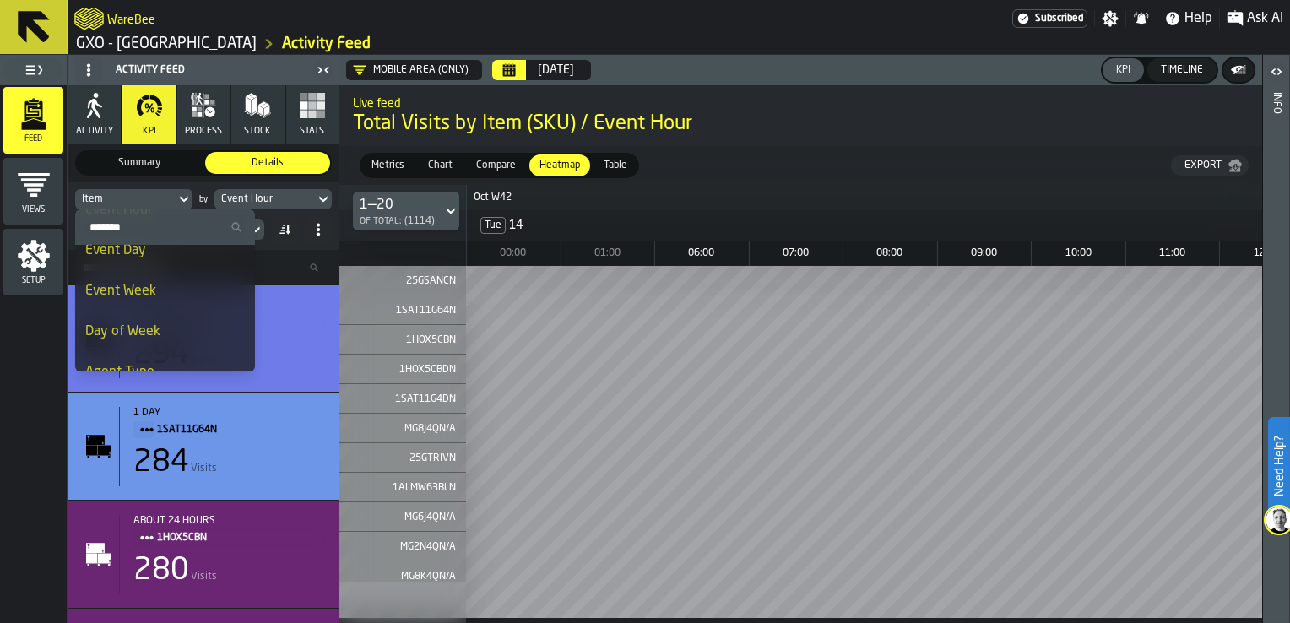
scroll to position [0, 0]
click at [290, 259] on input "Search Resources..." at bounding box center [203, 268] width 257 height 22
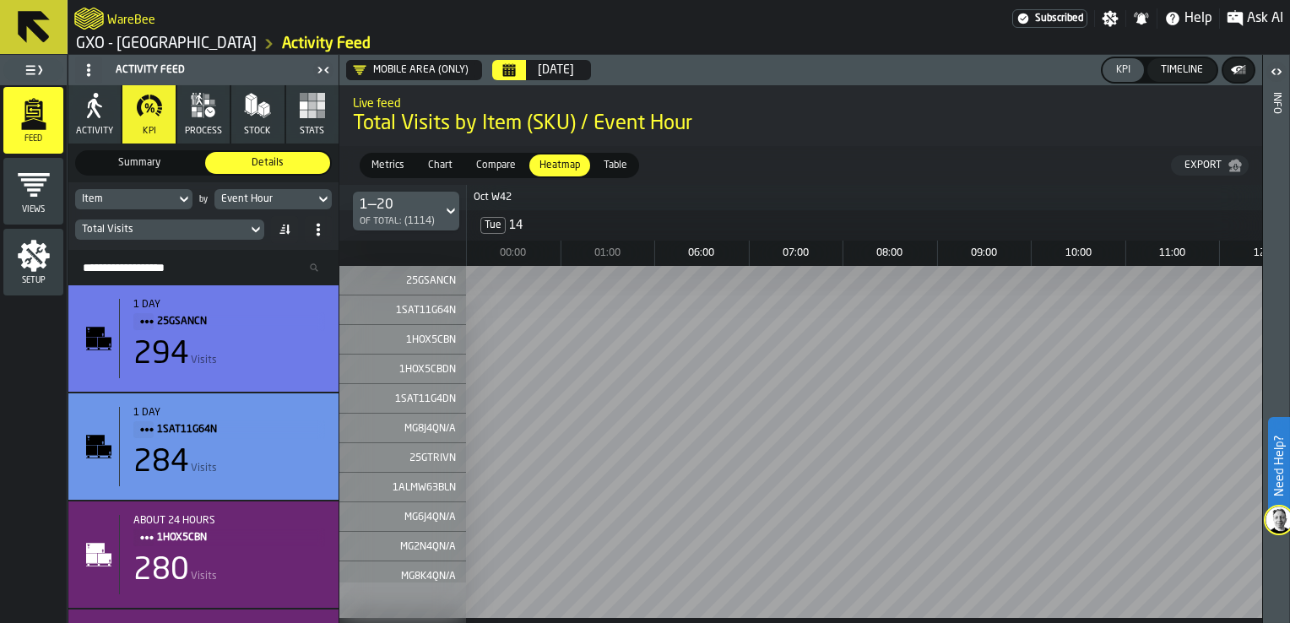
click at [173, 197] on div "Item" at bounding box center [125, 199] width 100 height 19
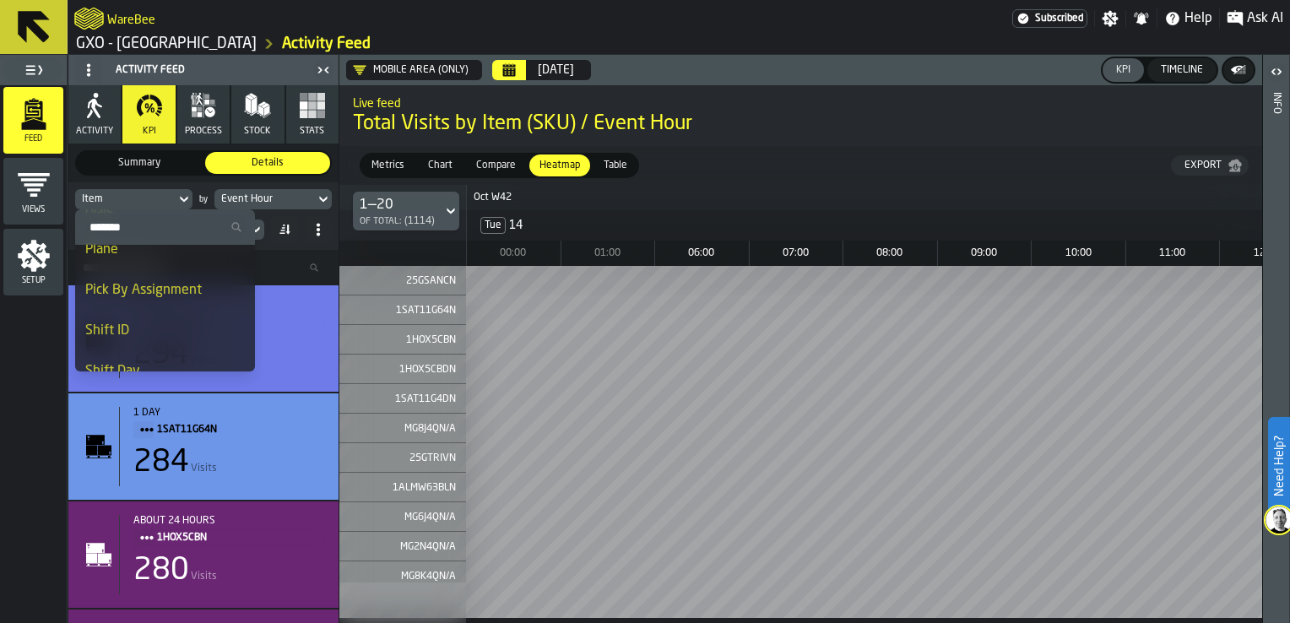
scroll to position [1412, 0]
click at [276, 261] on input "Search Resources..." at bounding box center [203, 268] width 257 height 22
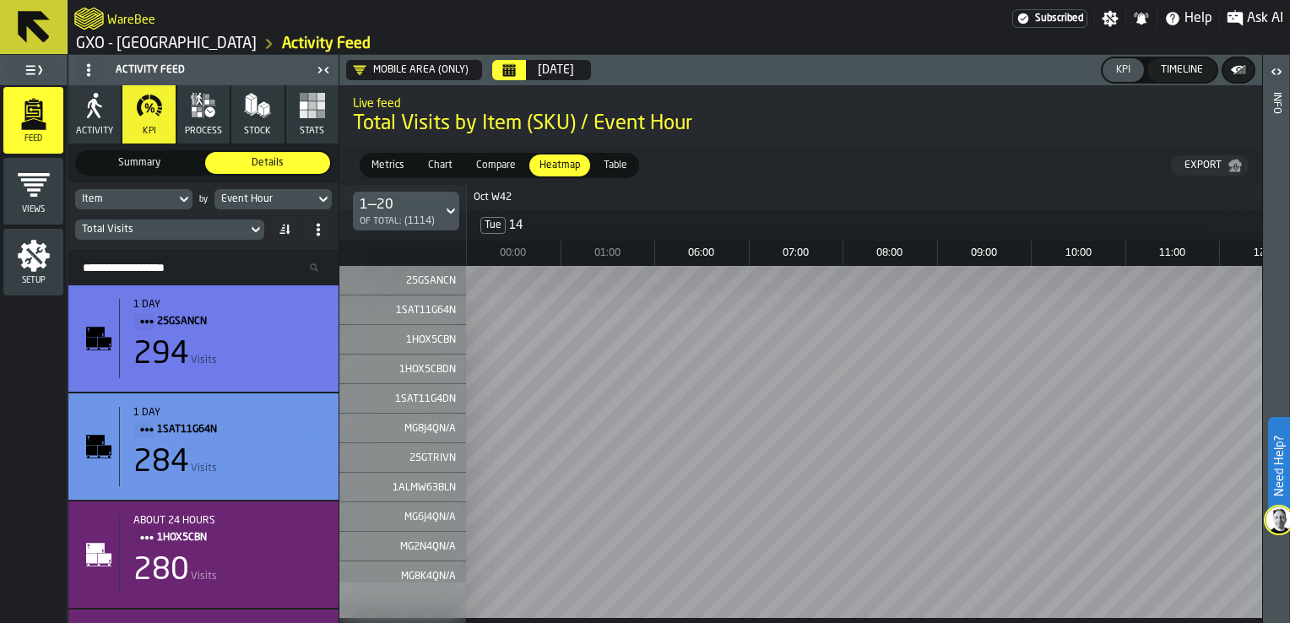
click at [177, 225] on div "Total Visits" at bounding box center [161, 230] width 159 height 12
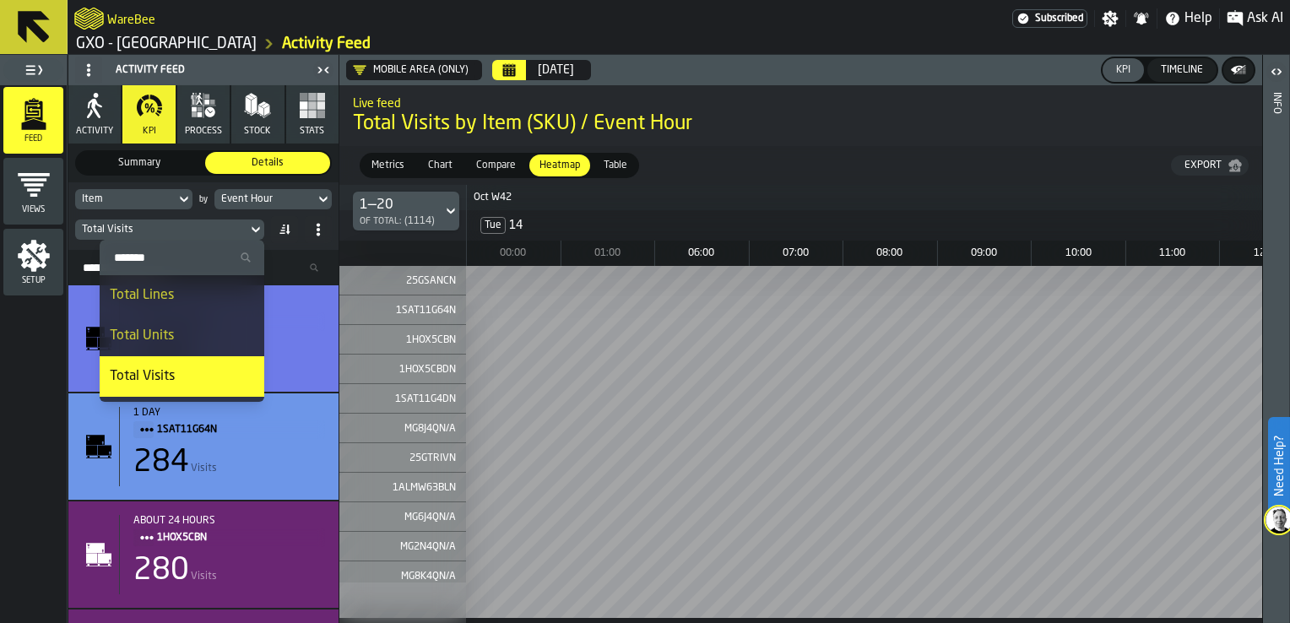
click at [261, 197] on div "Event Hour" at bounding box center [264, 199] width 87 height 12
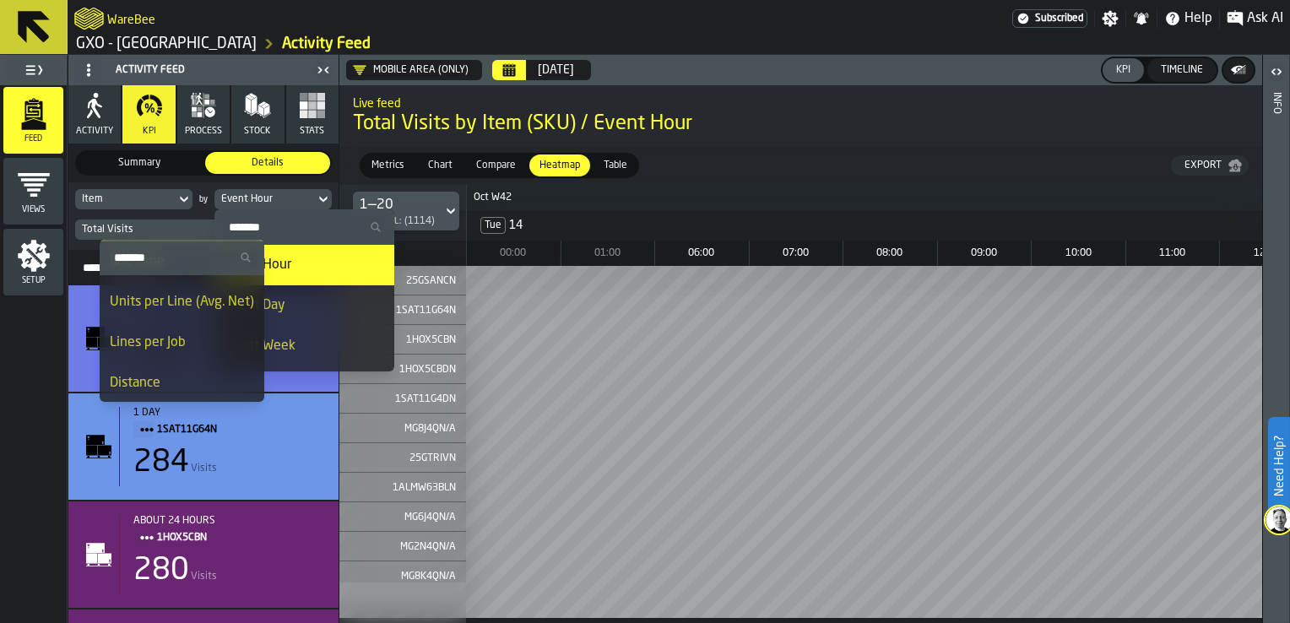
scroll to position [156, 0]
click at [176, 381] on div "Distance" at bounding box center [182, 382] width 144 height 20
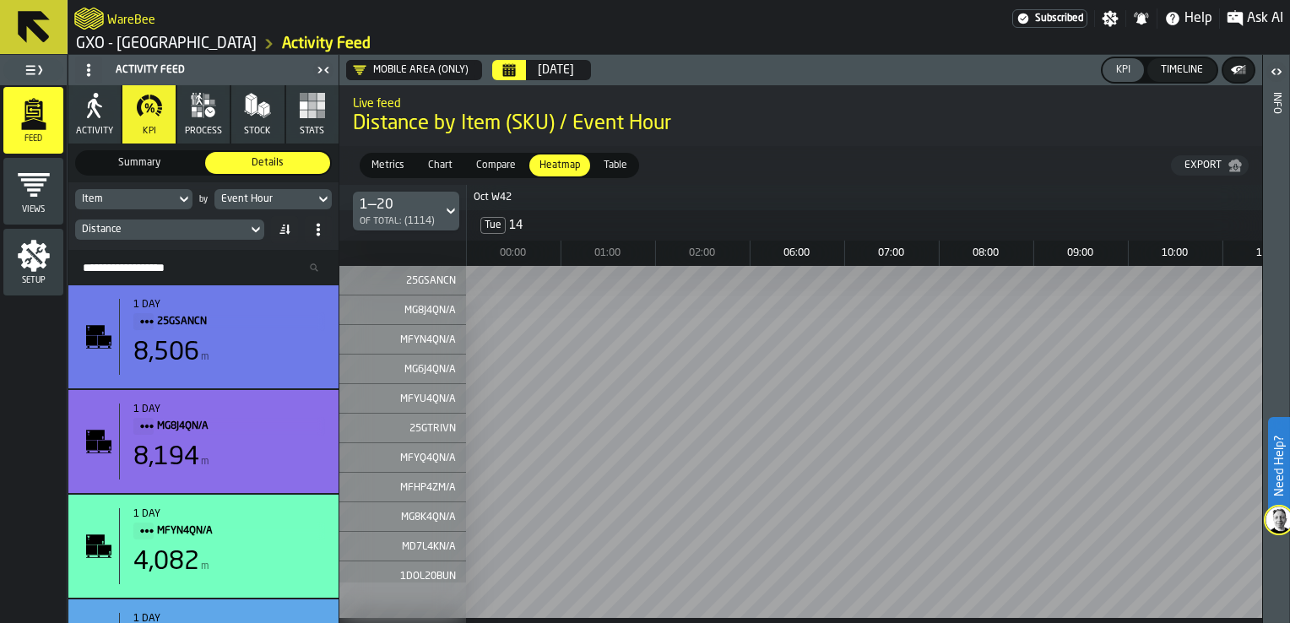
click at [270, 200] on div "Event Hour" at bounding box center [264, 199] width 87 height 12
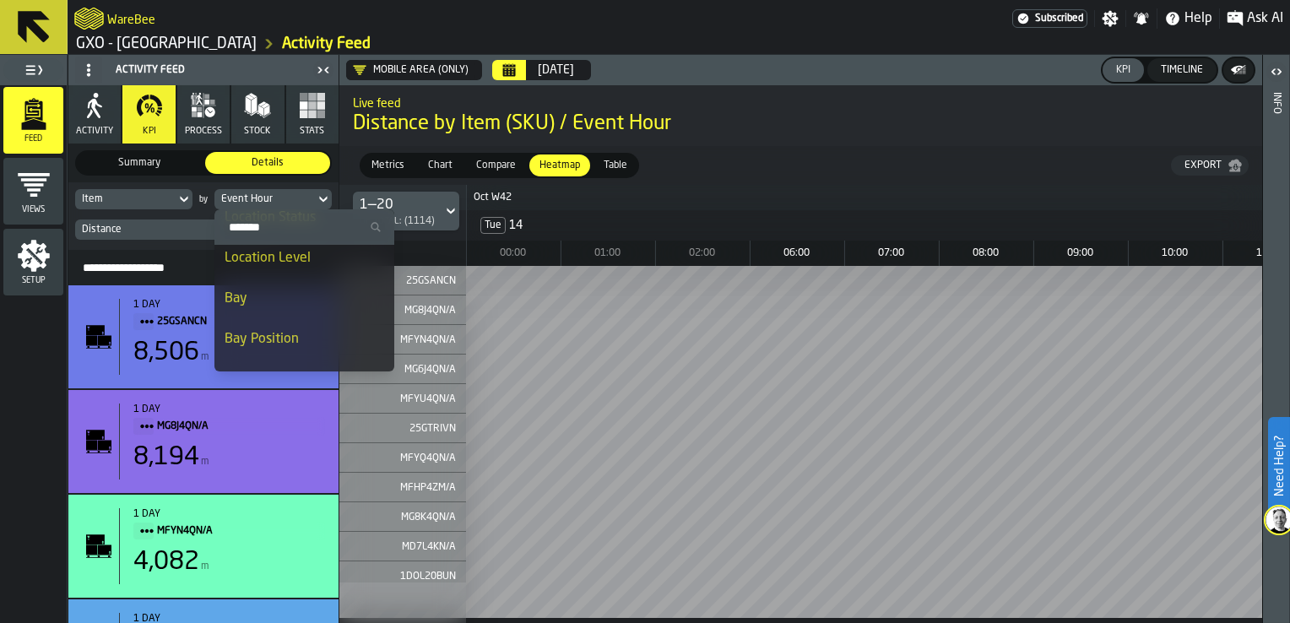
scroll to position [928, 0]
click at [277, 275] on div "Bay" at bounding box center [304, 268] width 160 height 20
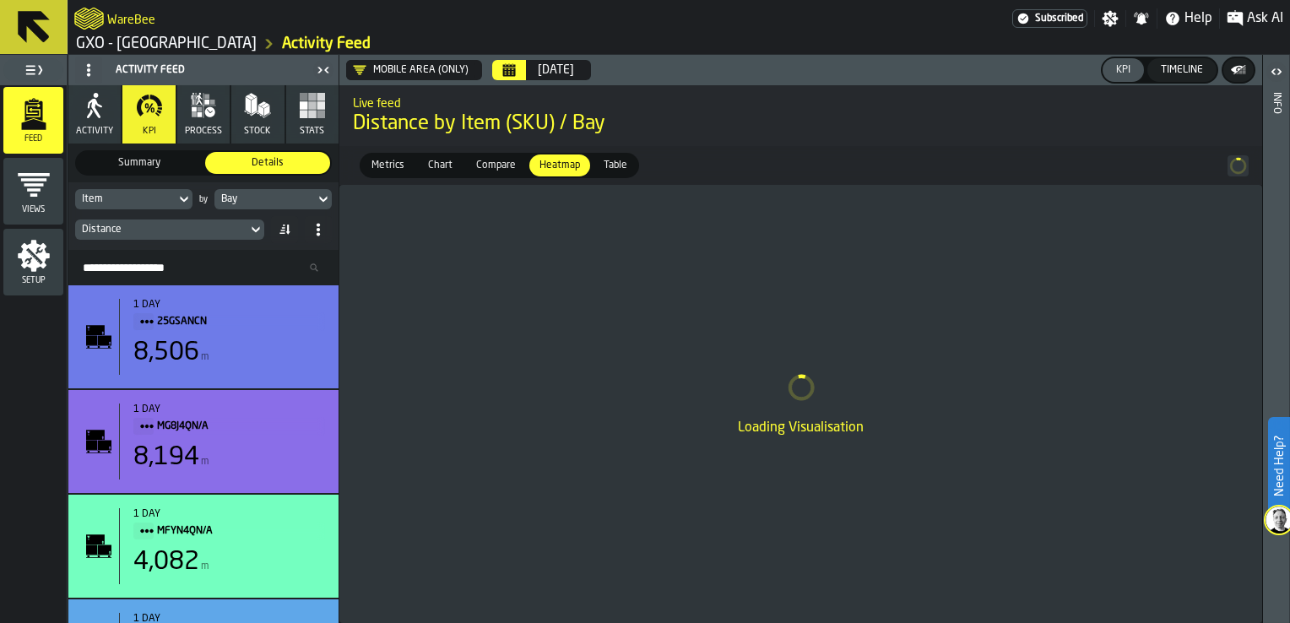
click at [176, 229] on div "Distance" at bounding box center [161, 230] width 159 height 12
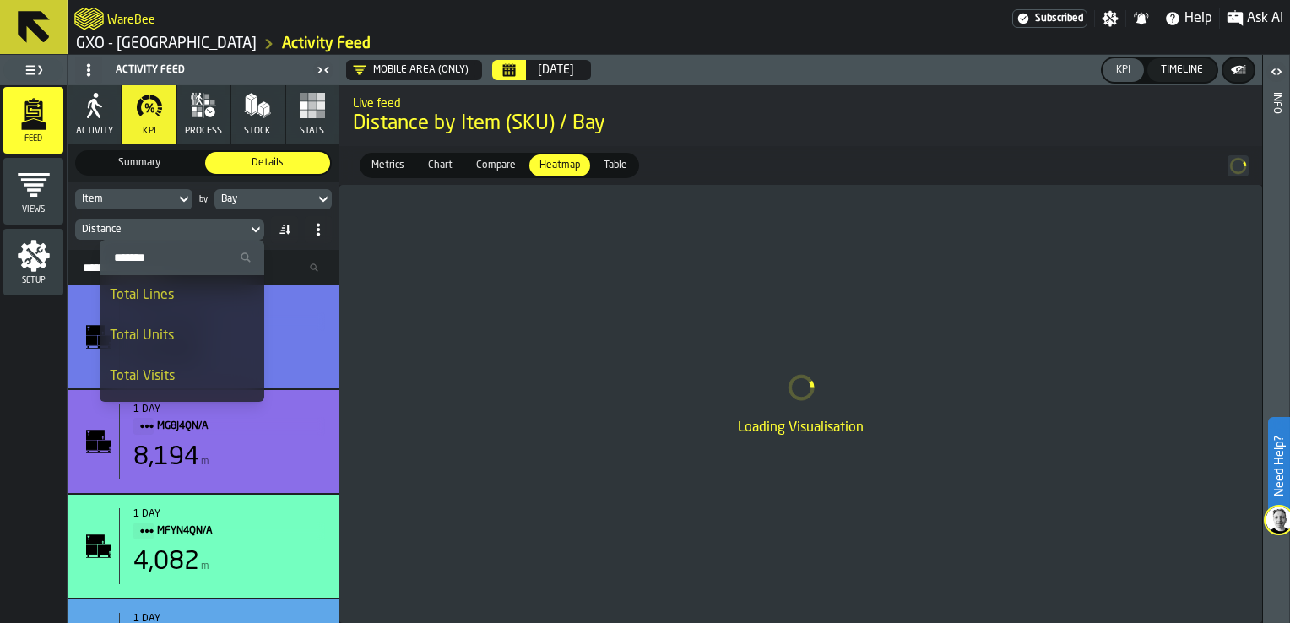
click at [176, 375] on div "Total Visits" at bounding box center [182, 376] width 144 height 20
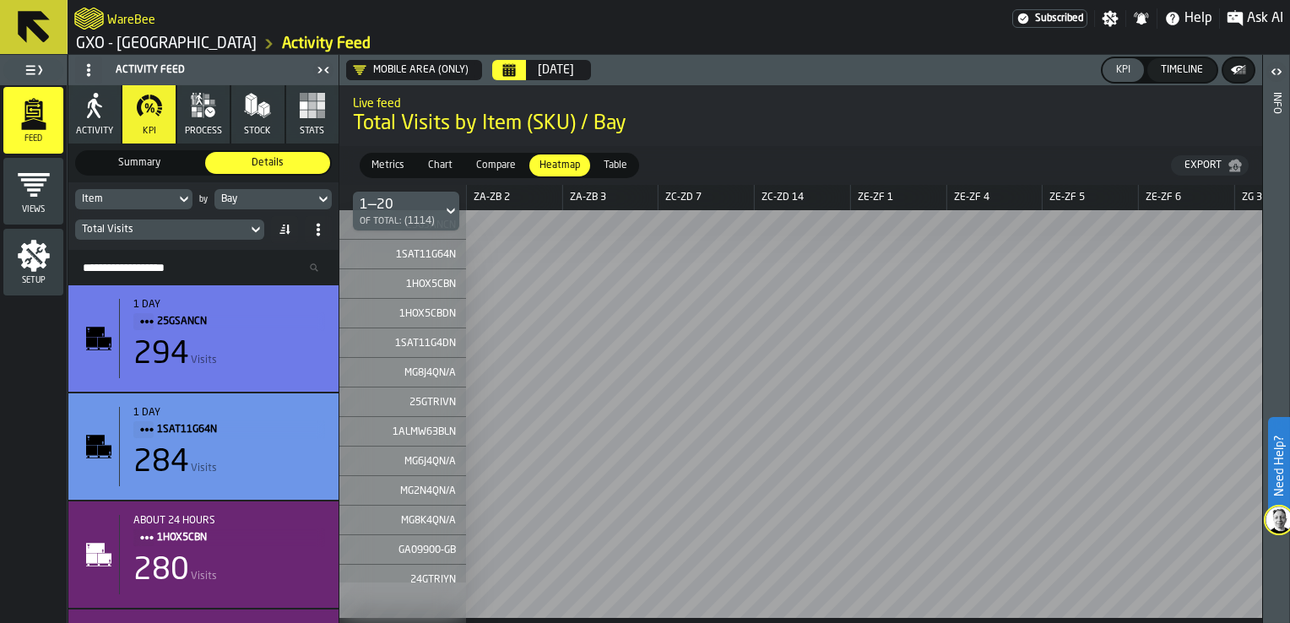
click at [196, 231] on div "Total Visits" at bounding box center [161, 230] width 159 height 12
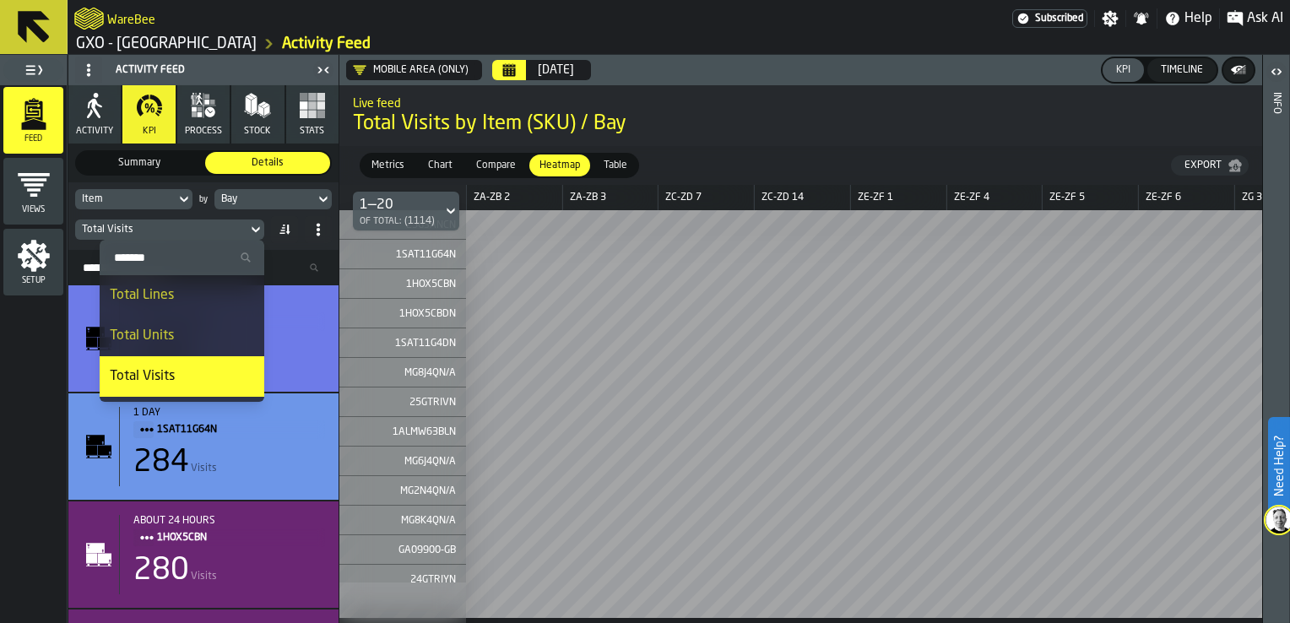
scroll to position [156, 0]
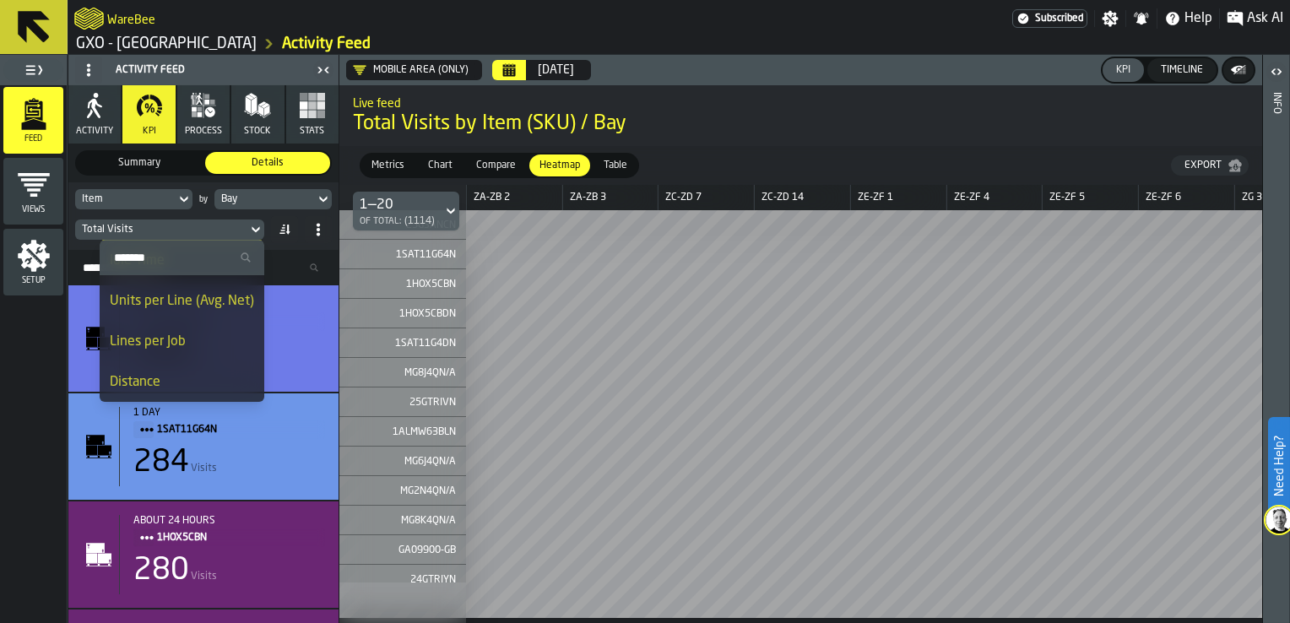
click at [174, 386] on div "Distance" at bounding box center [182, 382] width 144 height 20
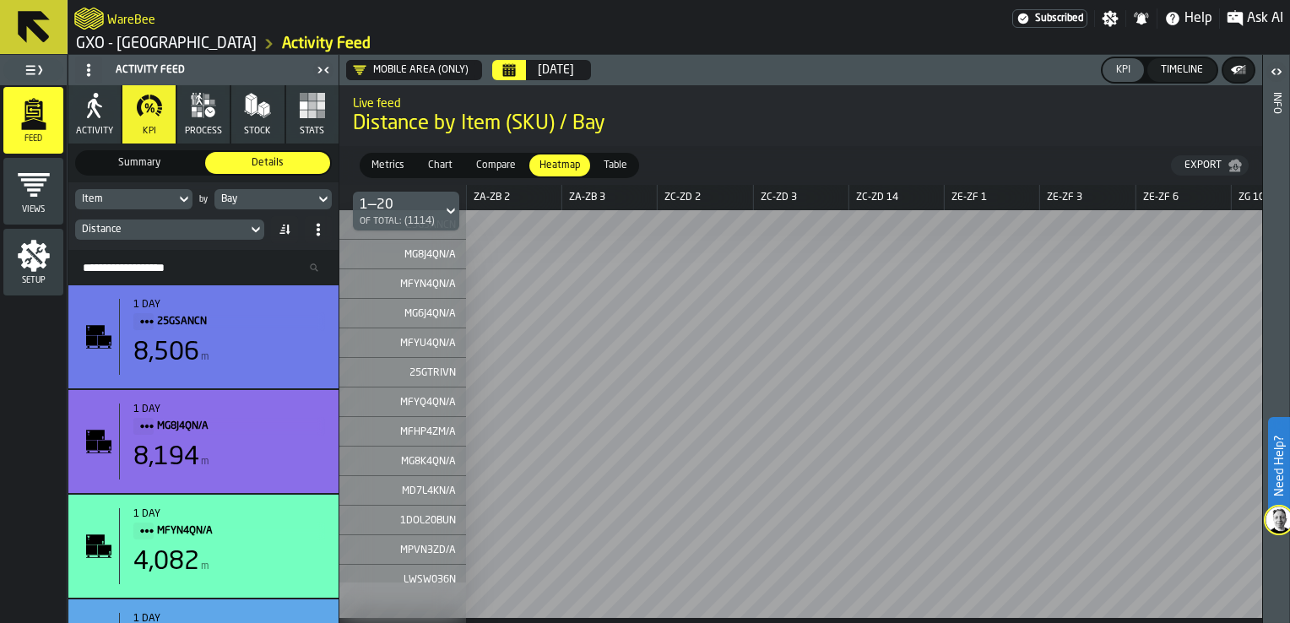
click at [226, 230] on div "Distance" at bounding box center [161, 230] width 159 height 12
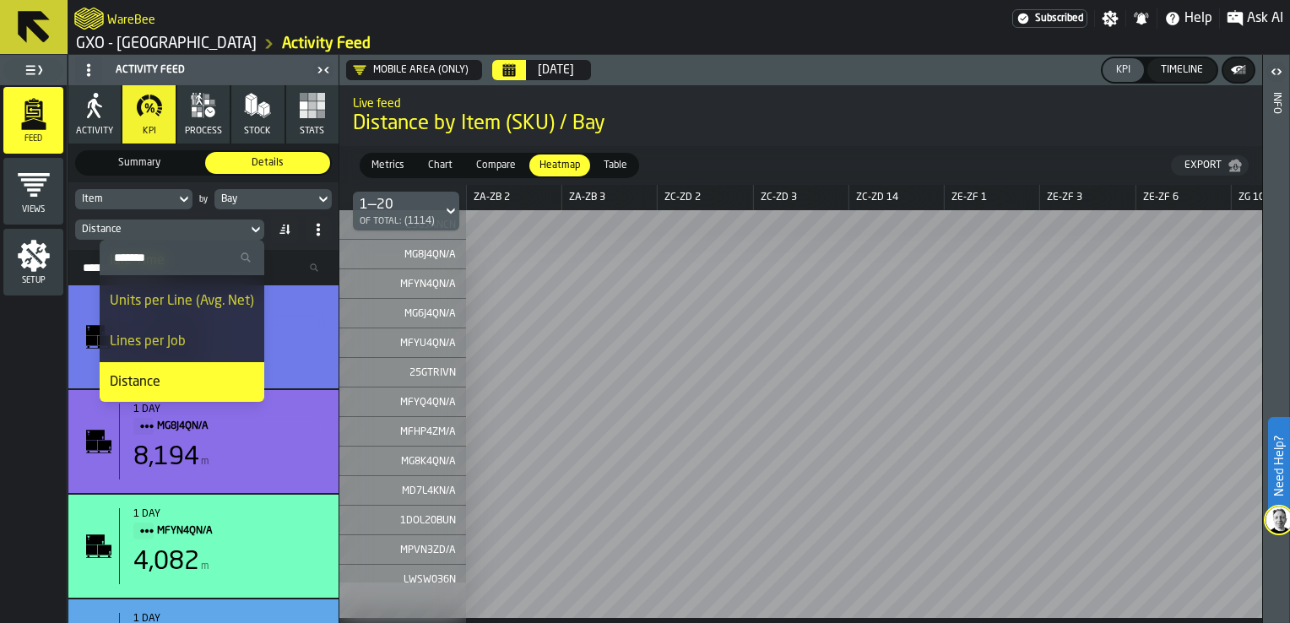
scroll to position [0, 0]
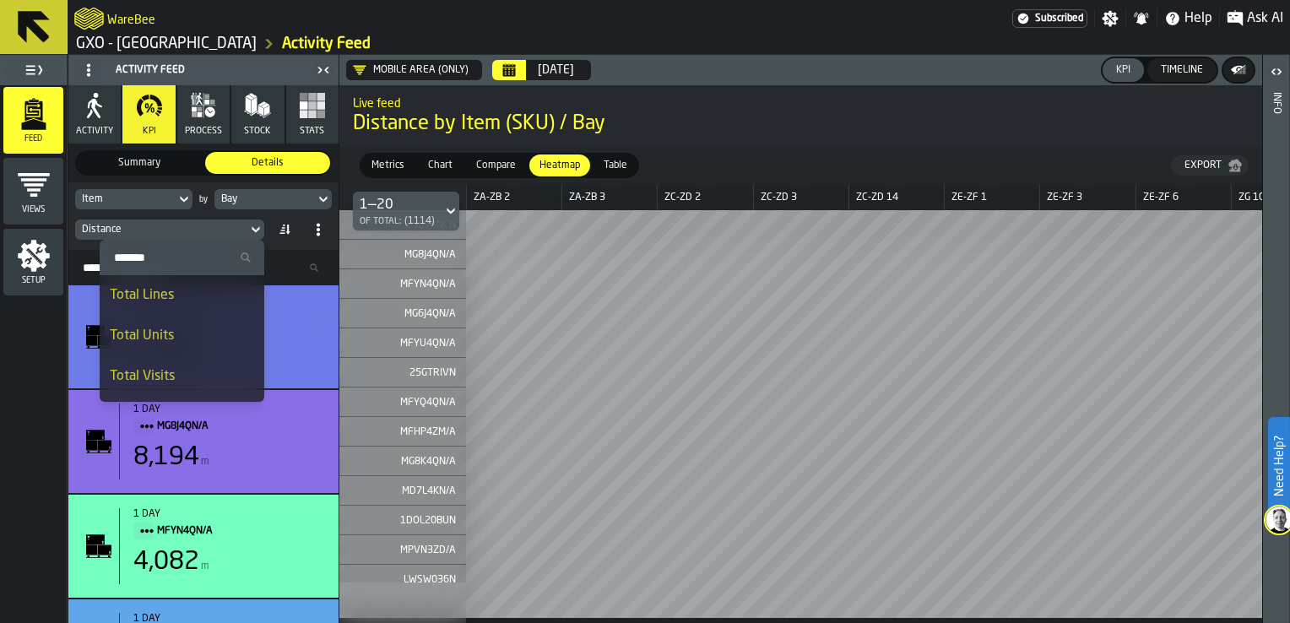
click at [196, 366] on div "Total Visits" at bounding box center [182, 376] width 144 height 20
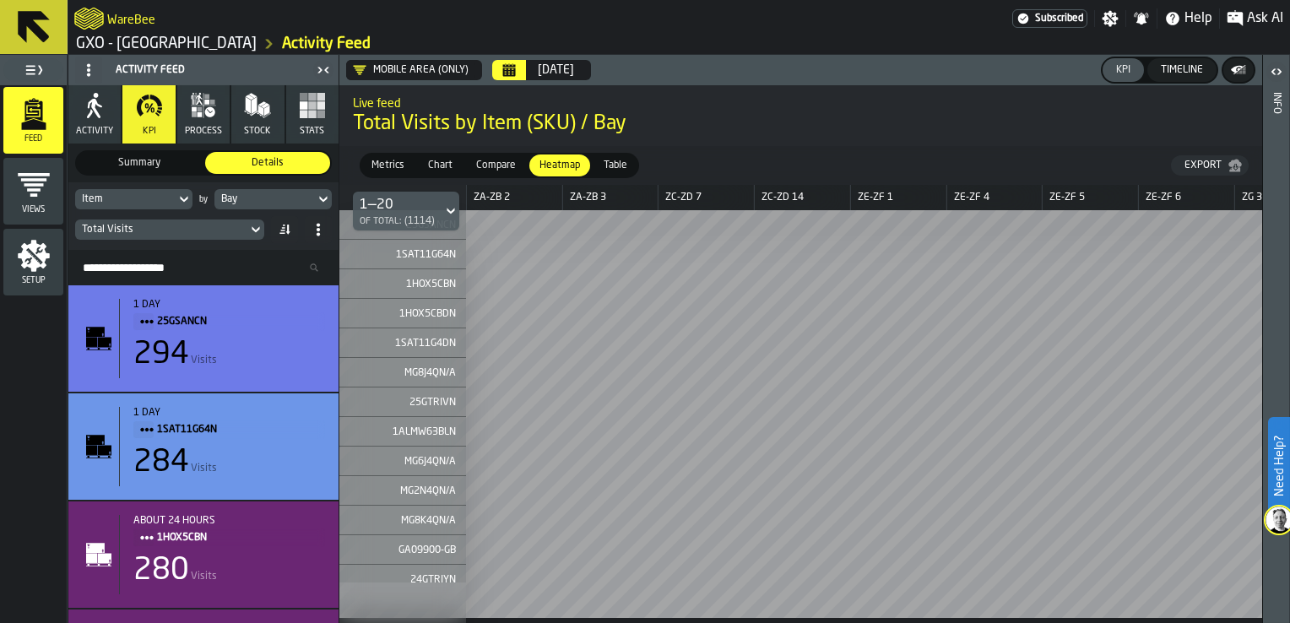
click at [182, 197] on icon at bounding box center [184, 199] width 17 height 20
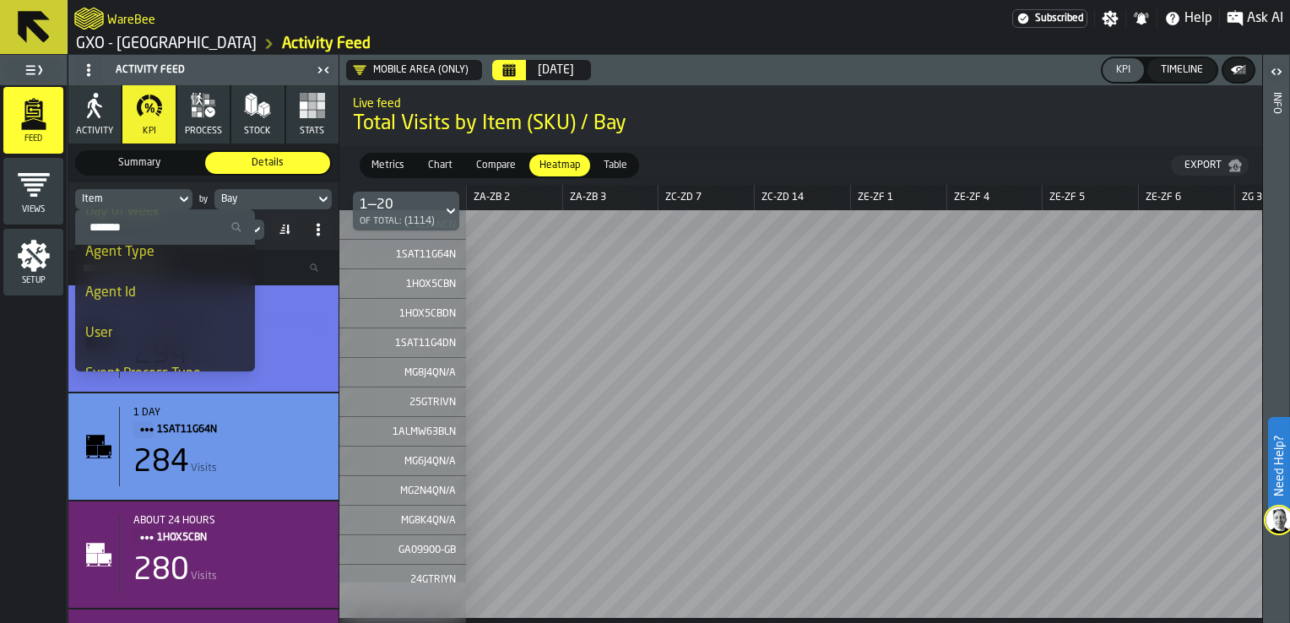
scroll to position [146, 0]
click at [151, 322] on div "Agent Id" at bounding box center [165, 321] width 160 height 20
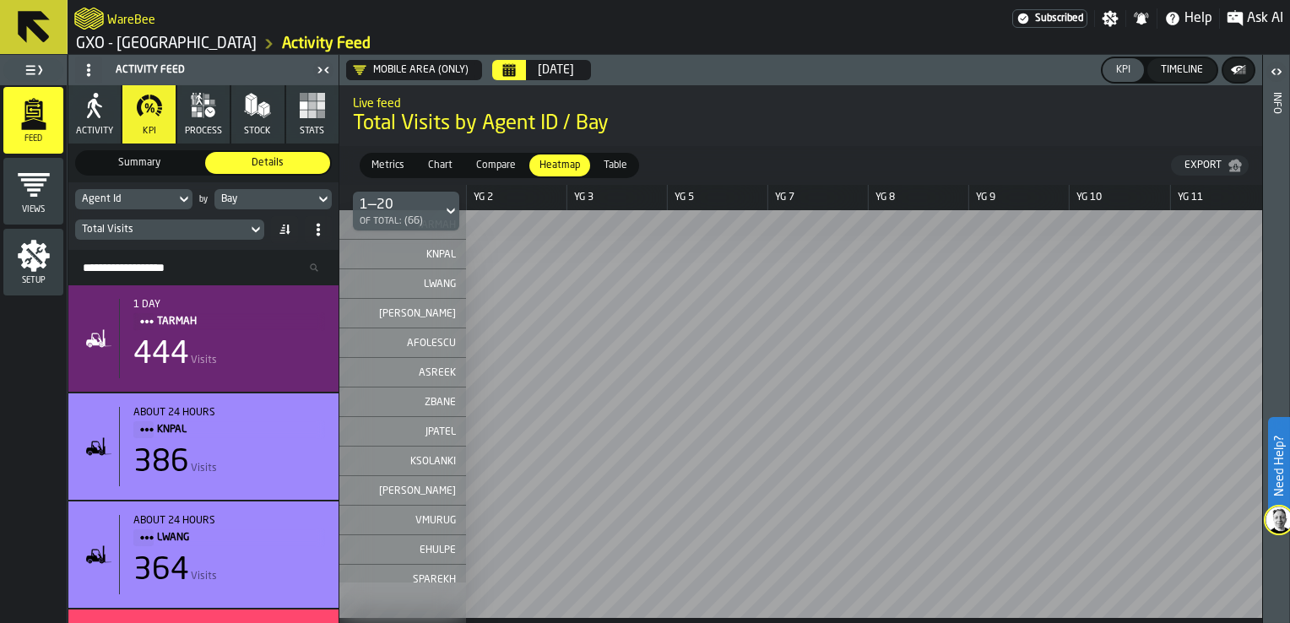
click at [256, 206] on div "Bay" at bounding box center [264, 199] width 100 height 19
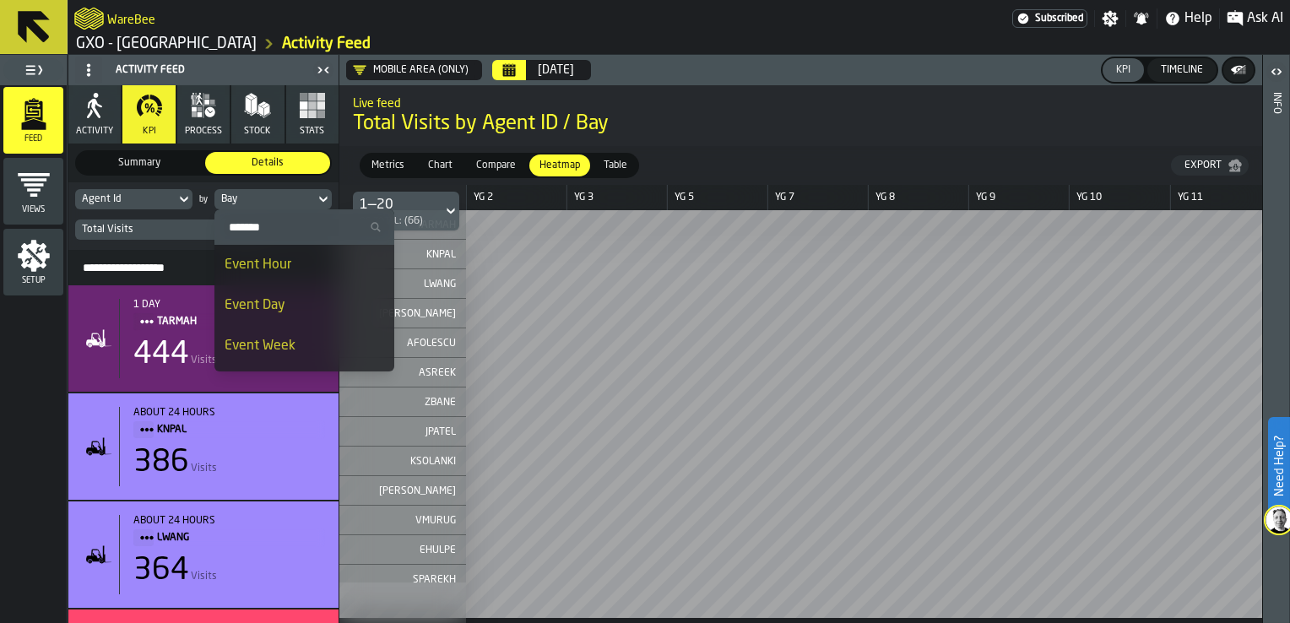
click at [269, 276] on li "Event Hour" at bounding box center [304, 265] width 180 height 41
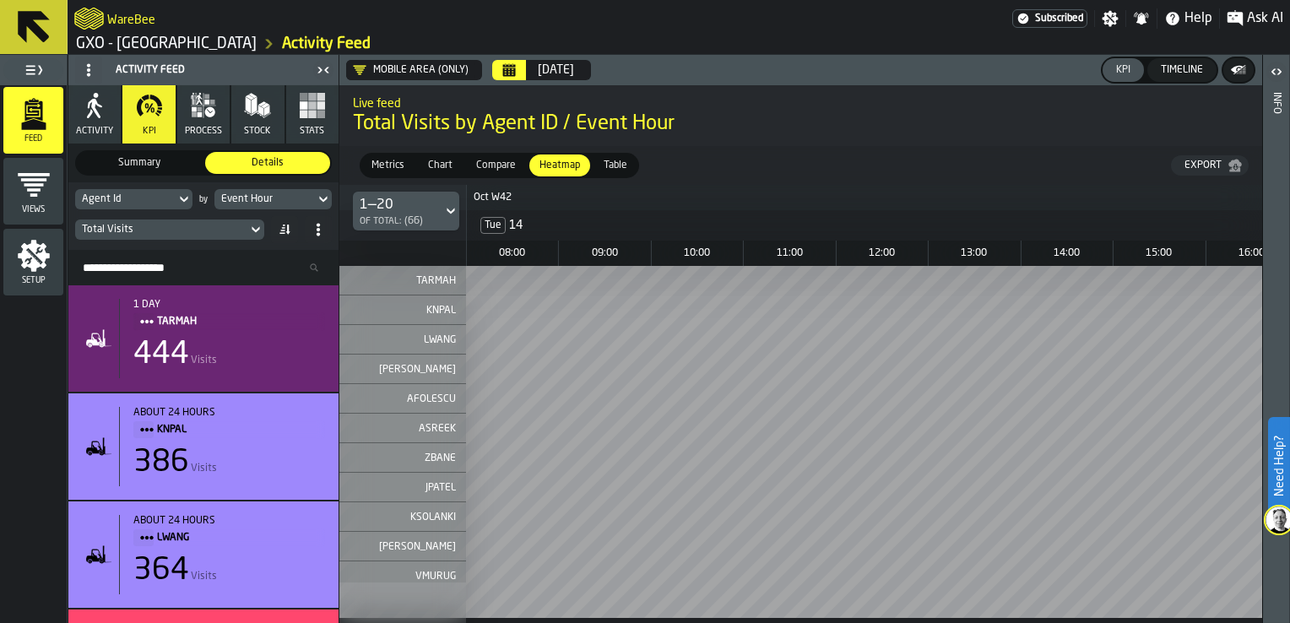
click at [199, 219] on div "Total Visits" at bounding box center [169, 229] width 189 height 20
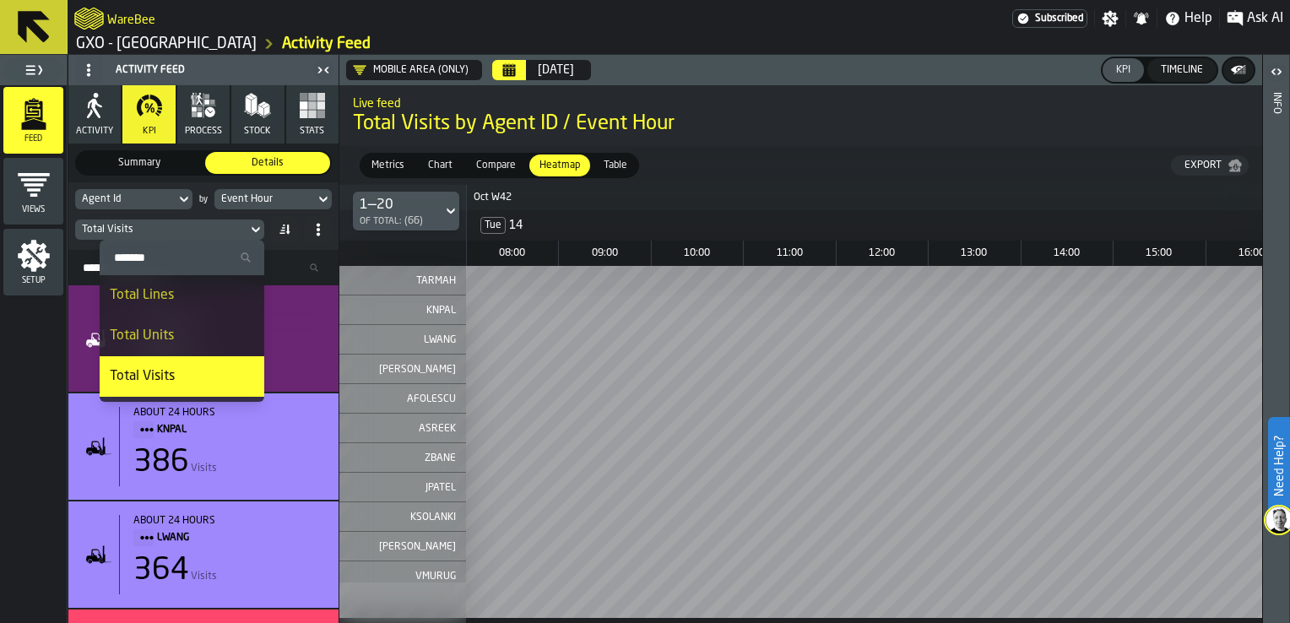
click at [169, 201] on div "Agent Id" at bounding box center [125, 199] width 100 height 19
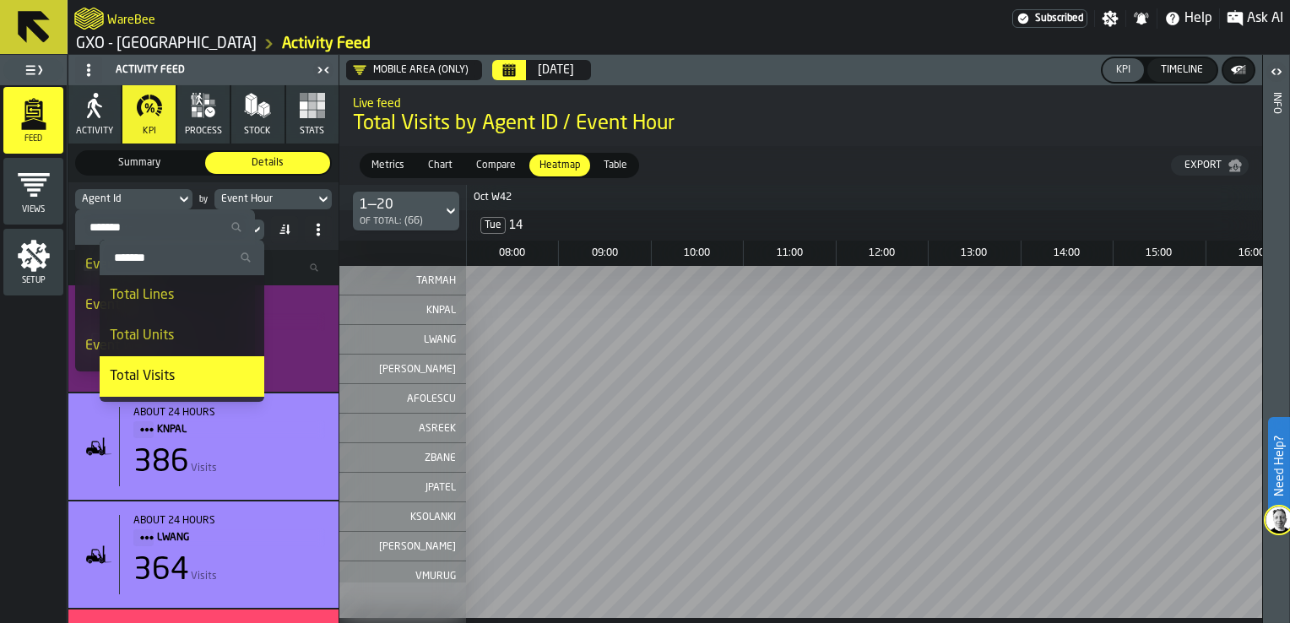
click at [346, 316] on span "2" at bounding box center [349, 310] width 12 height 16
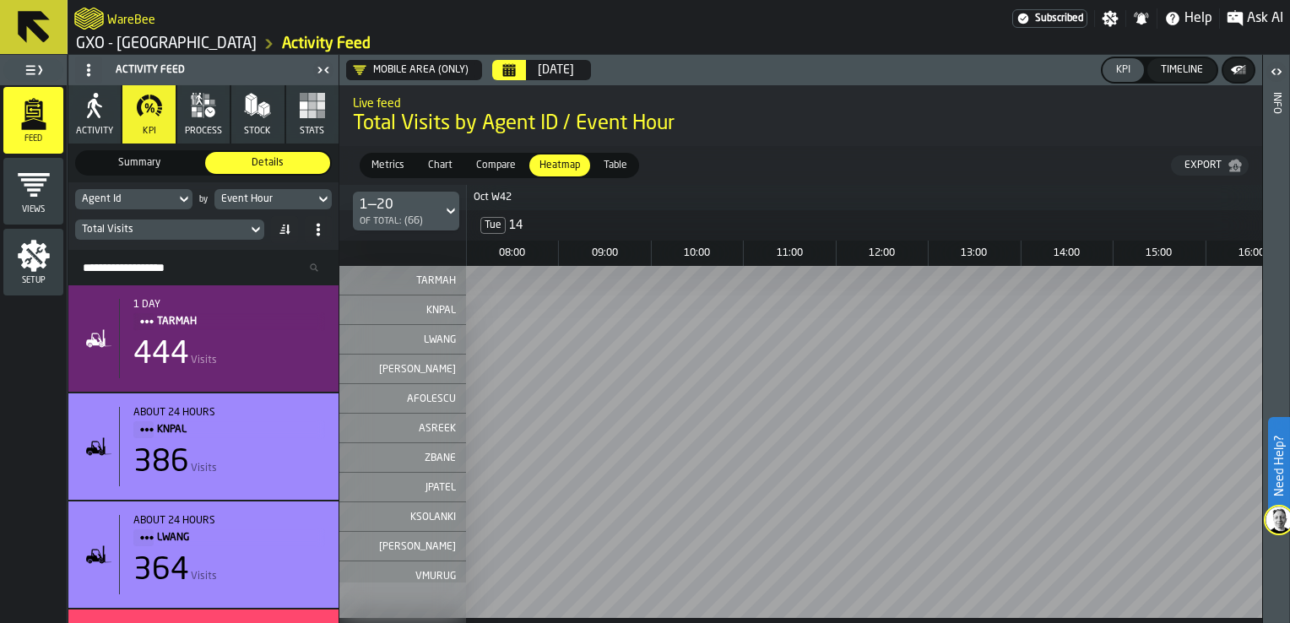
click at [170, 196] on div "Agent Id" at bounding box center [125, 199] width 100 height 19
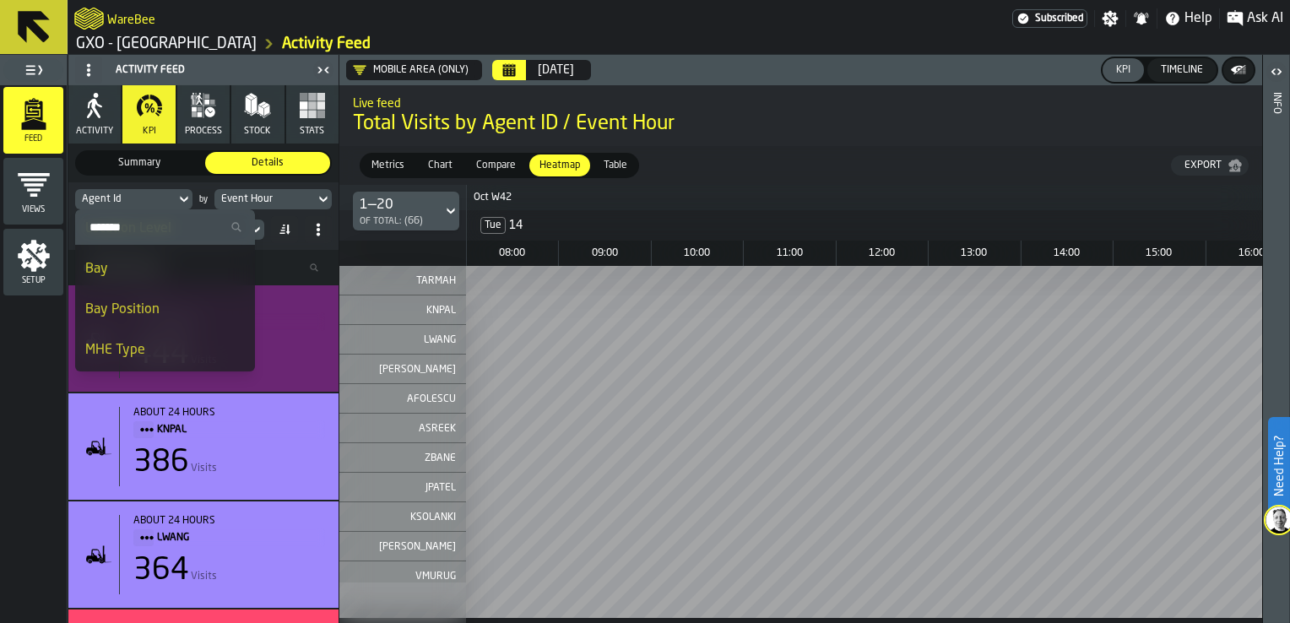
scroll to position [928, 0]
click at [152, 273] on div "Bay" at bounding box center [165, 268] width 160 height 20
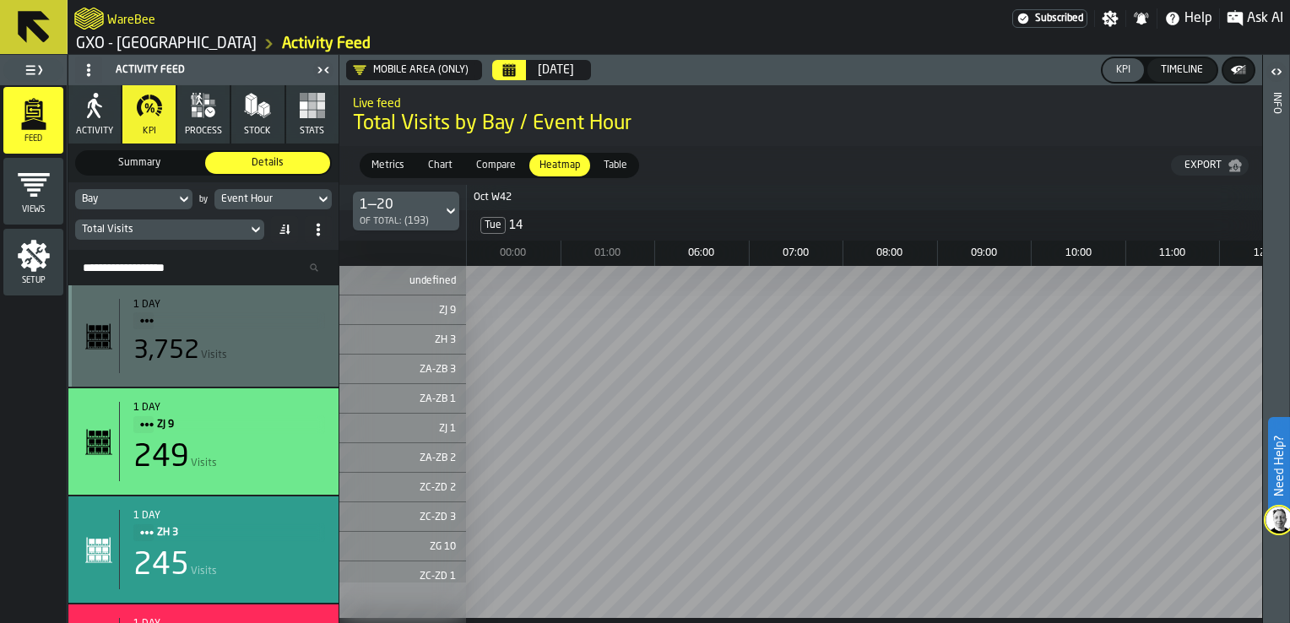
click at [1200, 165] on div "Export" at bounding box center [1202, 166] width 51 height 12
click at [159, 194] on div "Bay" at bounding box center [125, 199] width 87 height 12
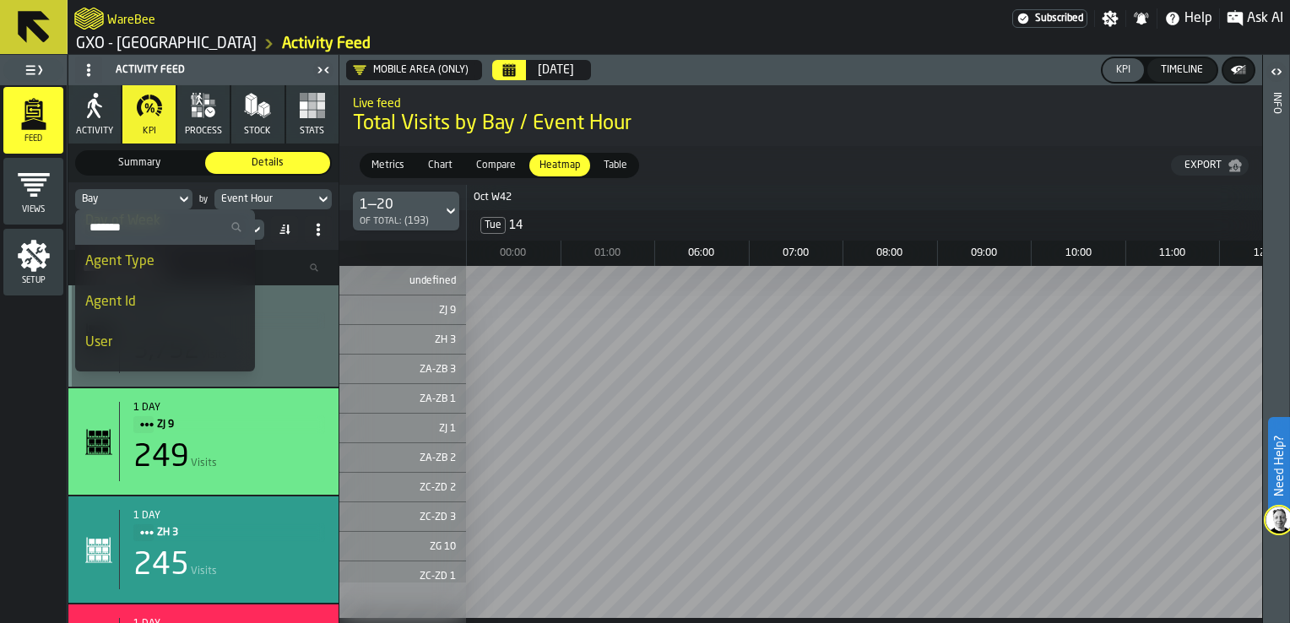
scroll to position [169, 0]
click at [153, 302] on div "Agent Id" at bounding box center [165, 299] width 160 height 20
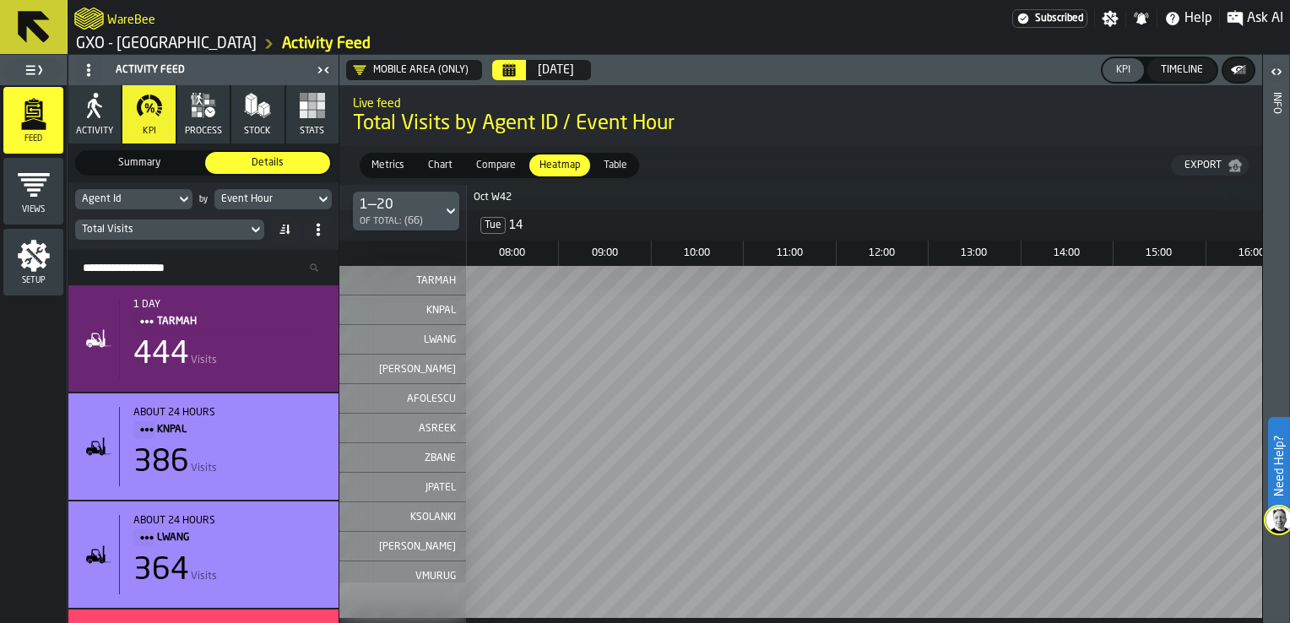
click at [253, 202] on div "Event Hour" at bounding box center [264, 199] width 87 height 12
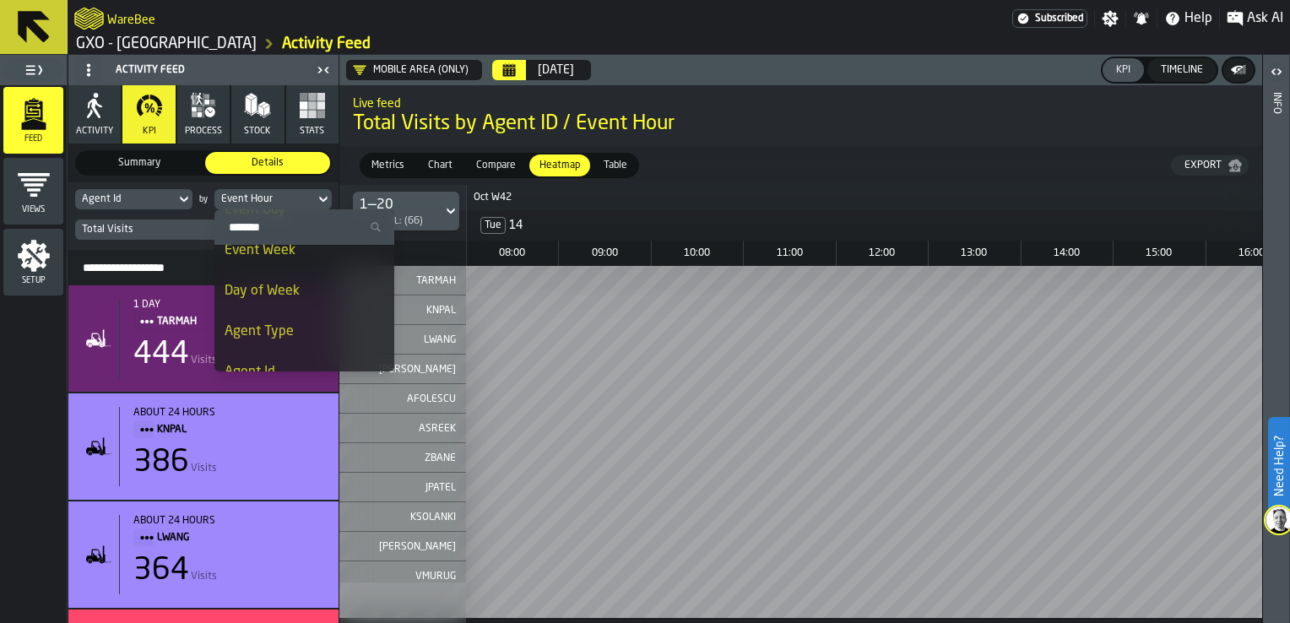
scroll to position [0, 0]
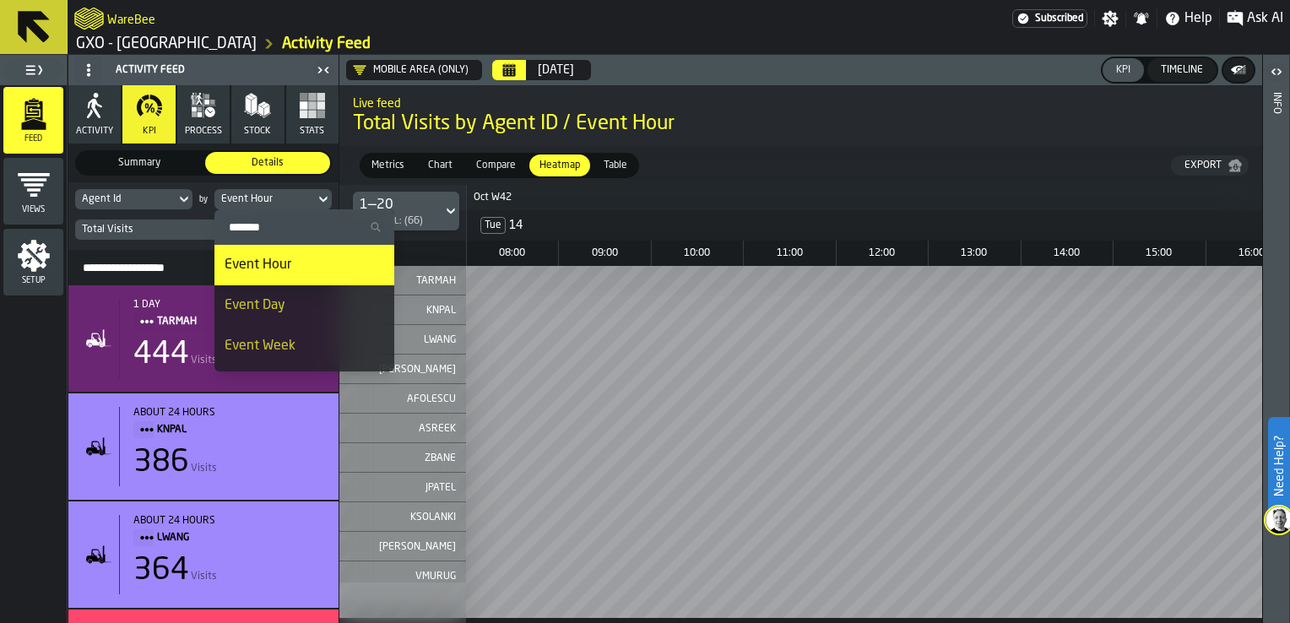
click at [159, 194] on div "Agent Id" at bounding box center [125, 199] width 87 height 12
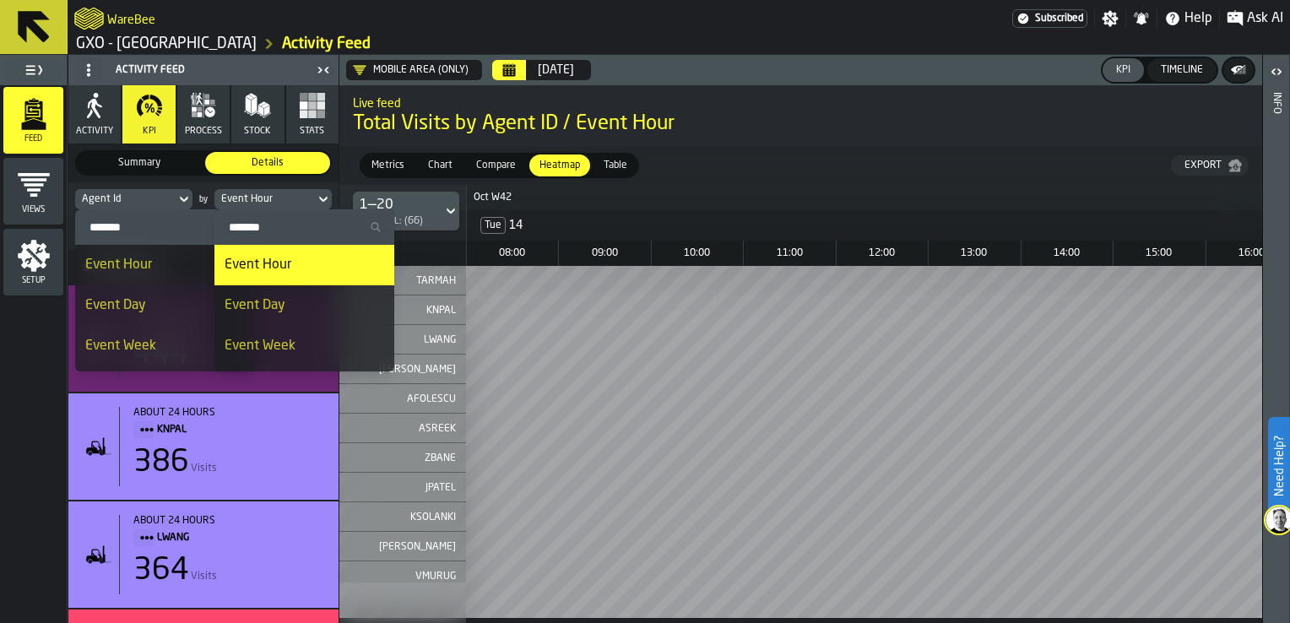
click at [439, 317] on div "2 KNPAL" at bounding box center [402, 310] width 127 height 30
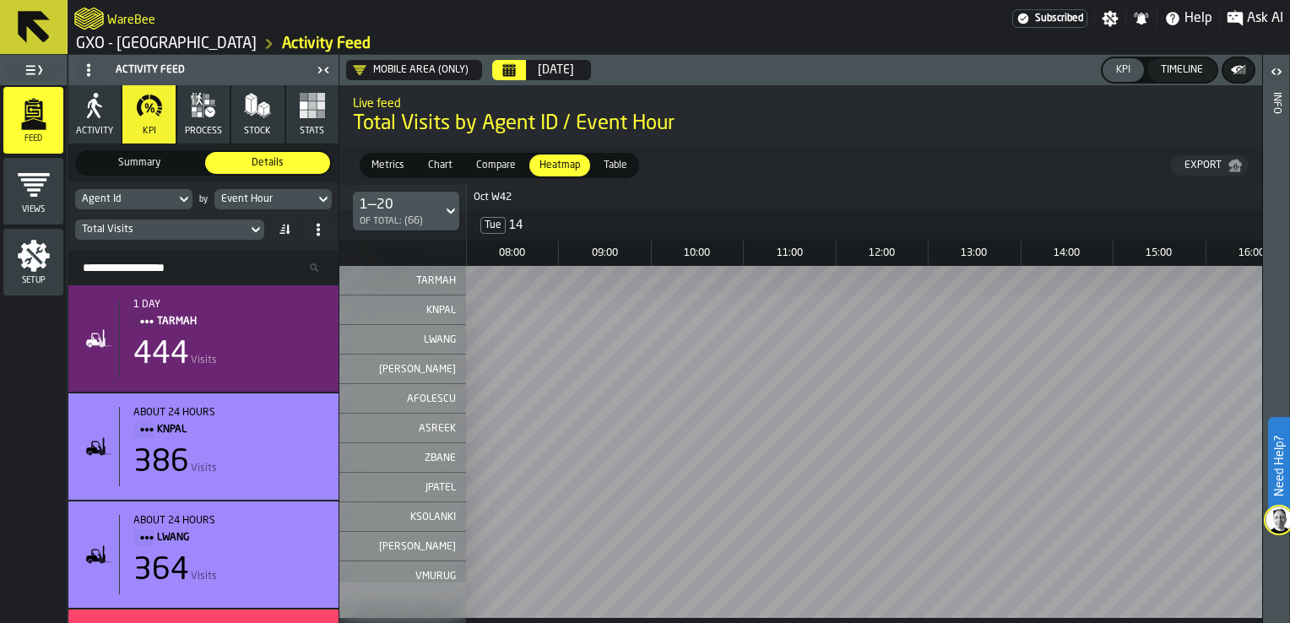
click at [218, 237] on div "Total Visits" at bounding box center [161, 229] width 172 height 19
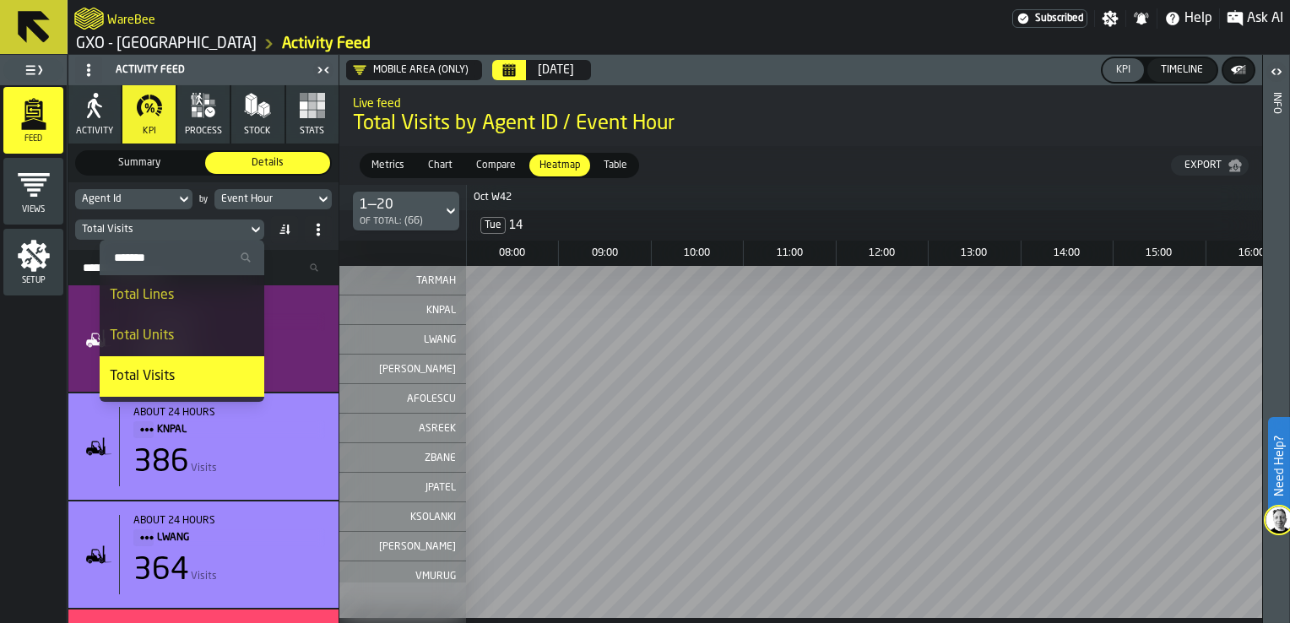
scroll to position [156, 0]
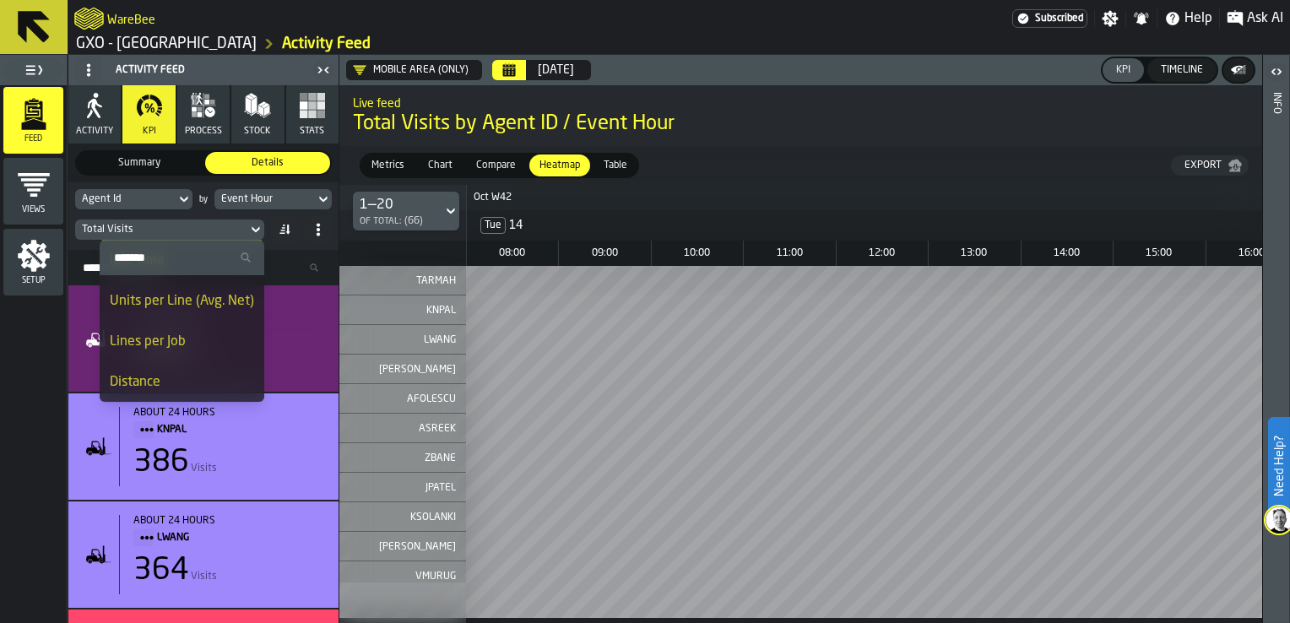
click at [162, 376] on div "Distance" at bounding box center [182, 382] width 144 height 20
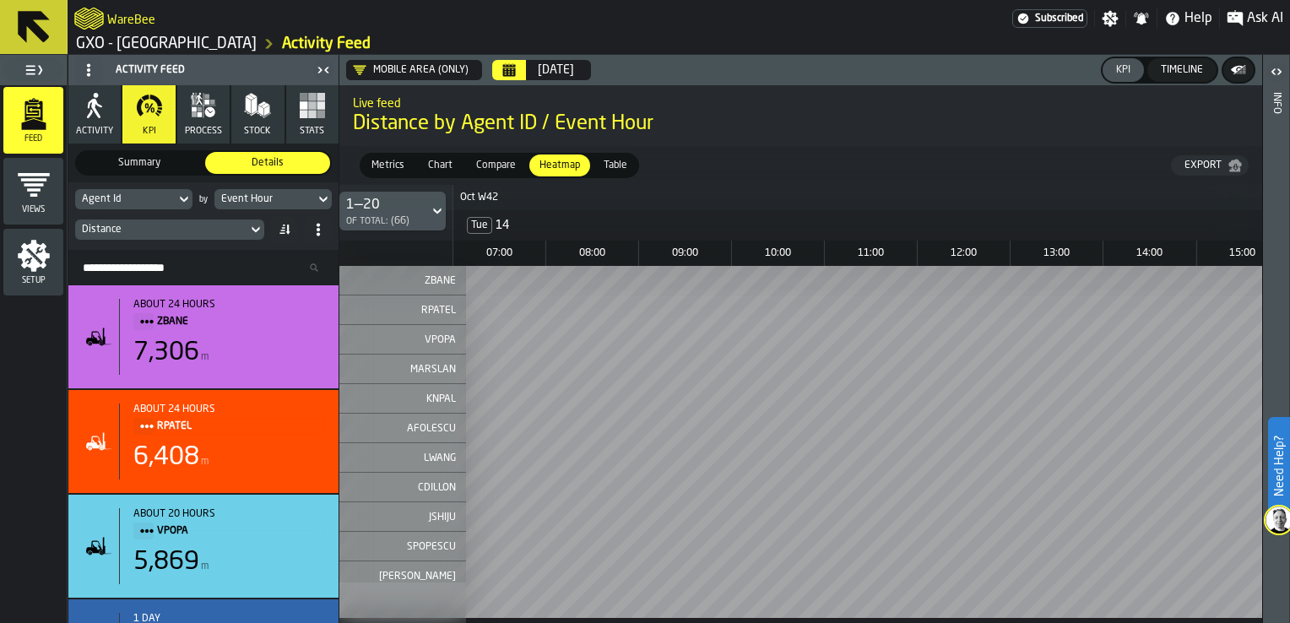
scroll to position [0, 0]
click at [555, 71] on div "[DATE]" at bounding box center [556, 70] width 36 height 14
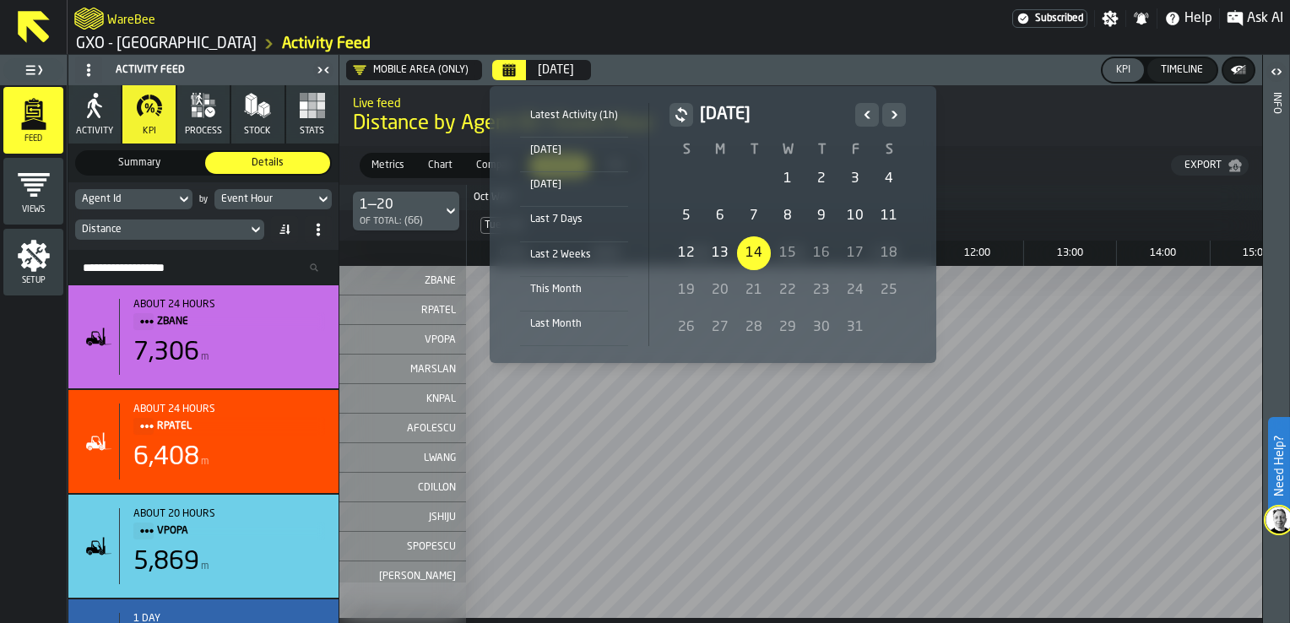
click at [587, 198] on li "[DATE]" at bounding box center [574, 189] width 108 height 35
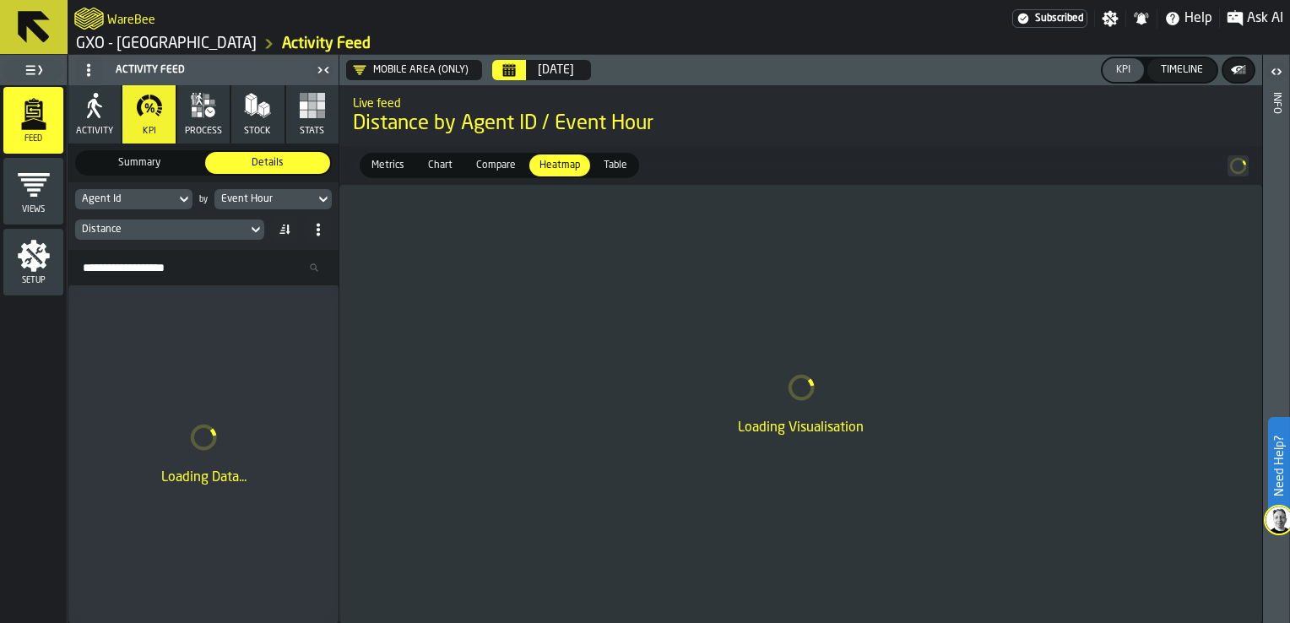
click at [554, 69] on div "[DATE]" at bounding box center [556, 70] width 36 height 14
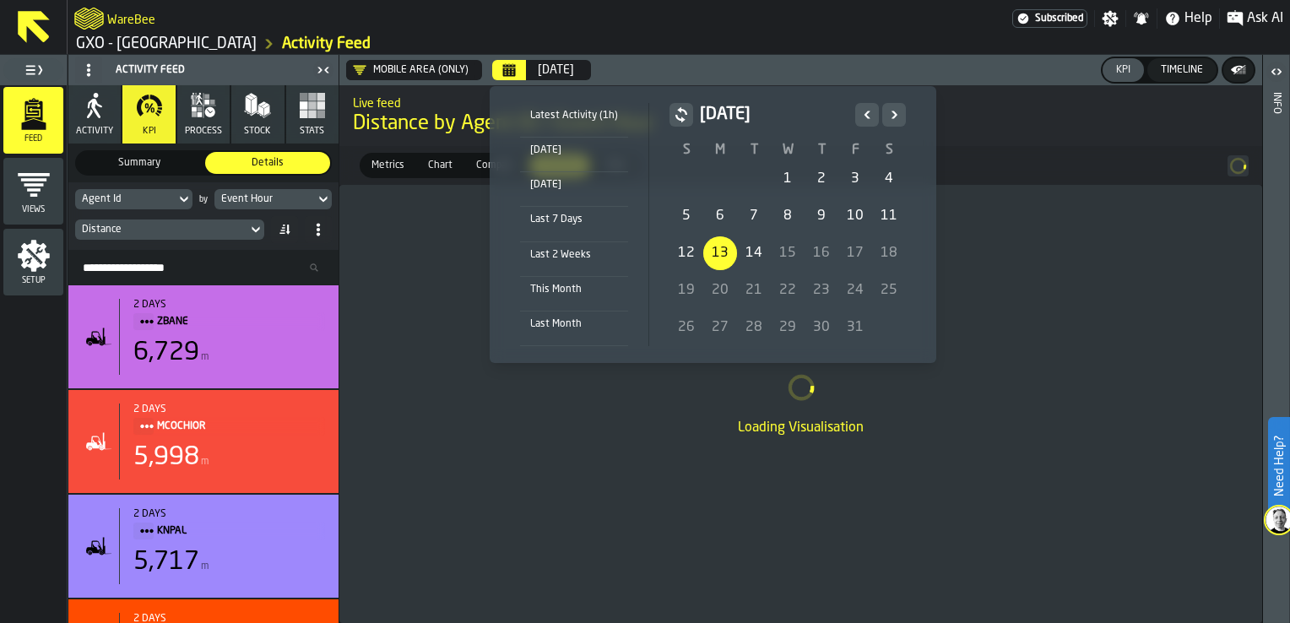
click at [588, 224] on div "Last 7 Days" at bounding box center [574, 219] width 108 height 19
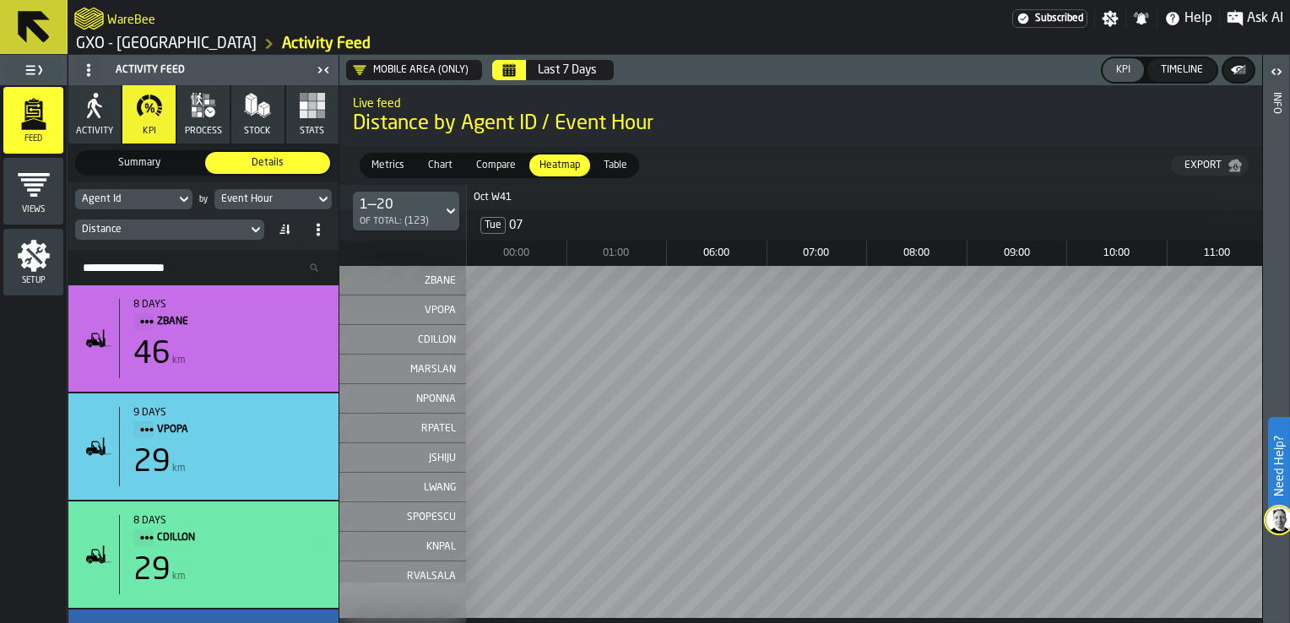
drag, startPoint x: 371, startPoint y: 618, endPoint x: 384, endPoint y: 619, distance: 12.7
click at [384, 619] on div "Oct W41 Oct W42 Tue 07 Wed 08 Thu 09 Fri 10 Sun 12 Mon 13 Tue 14 00:00 01:00 06…" at bounding box center [800, 404] width 922 height 438
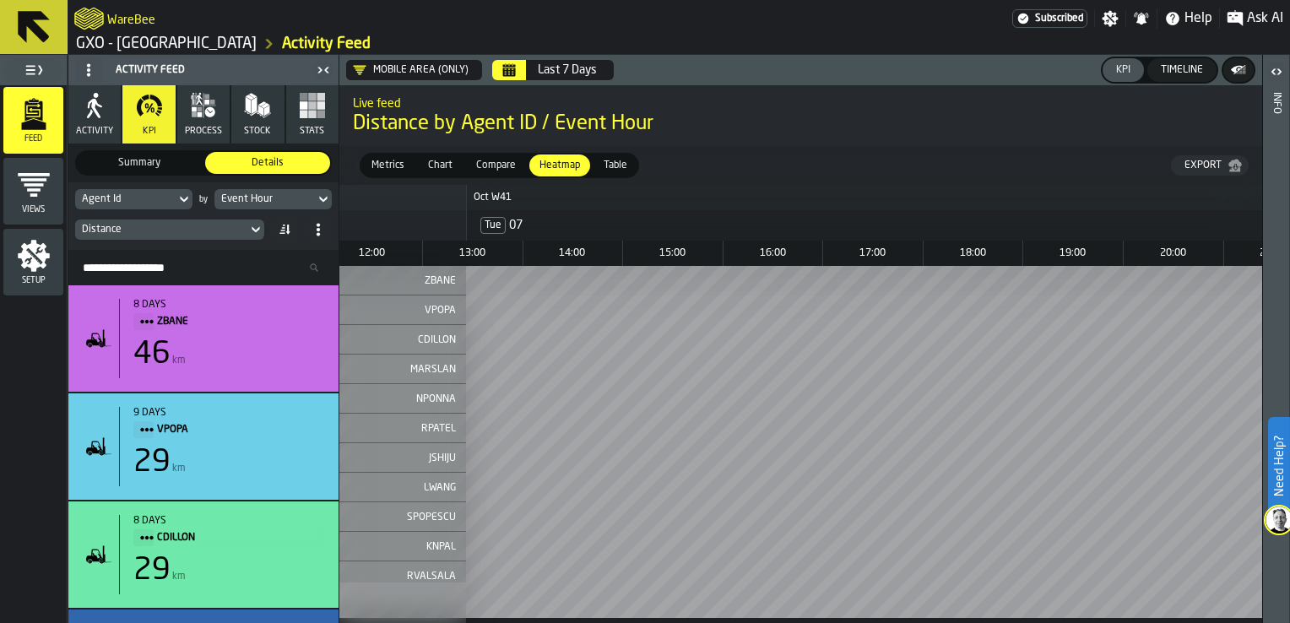
click at [571, 72] on div "Last 7 Days" at bounding box center [567, 70] width 59 height 14
